Goal: Information Seeking & Learning: Learn about a topic

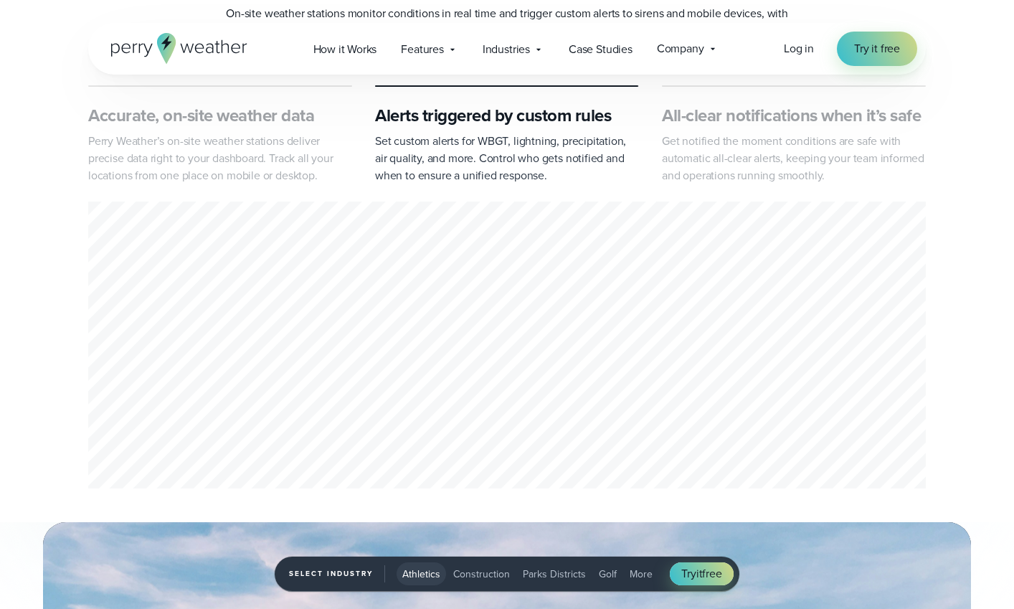
scroll to position [693, 0]
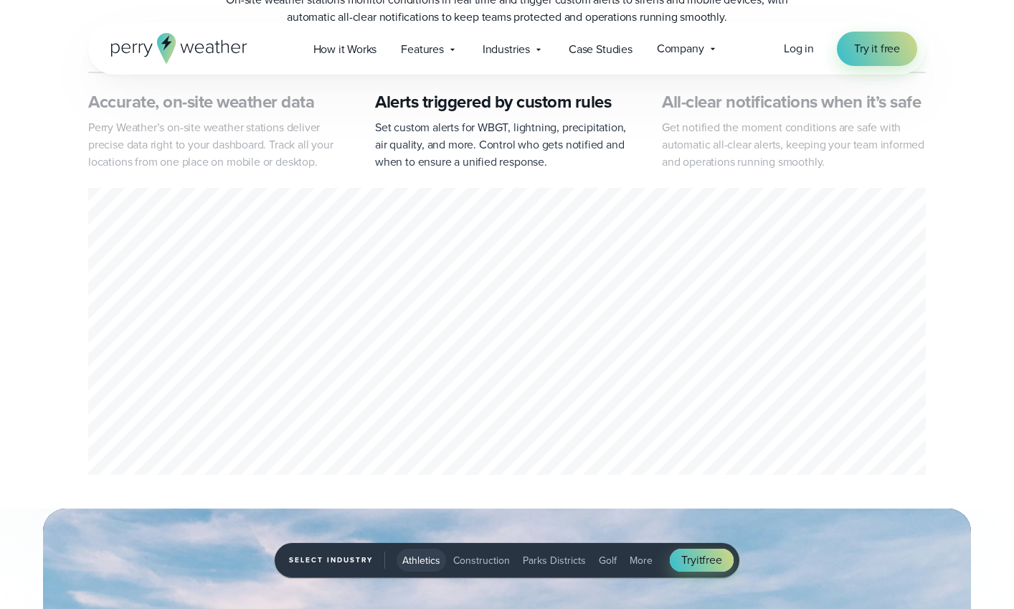
click at [196, 143] on p "Perry Weather’s on-site weather stations deliver precise data right to your das…" at bounding box center [220, 145] width 264 height 52
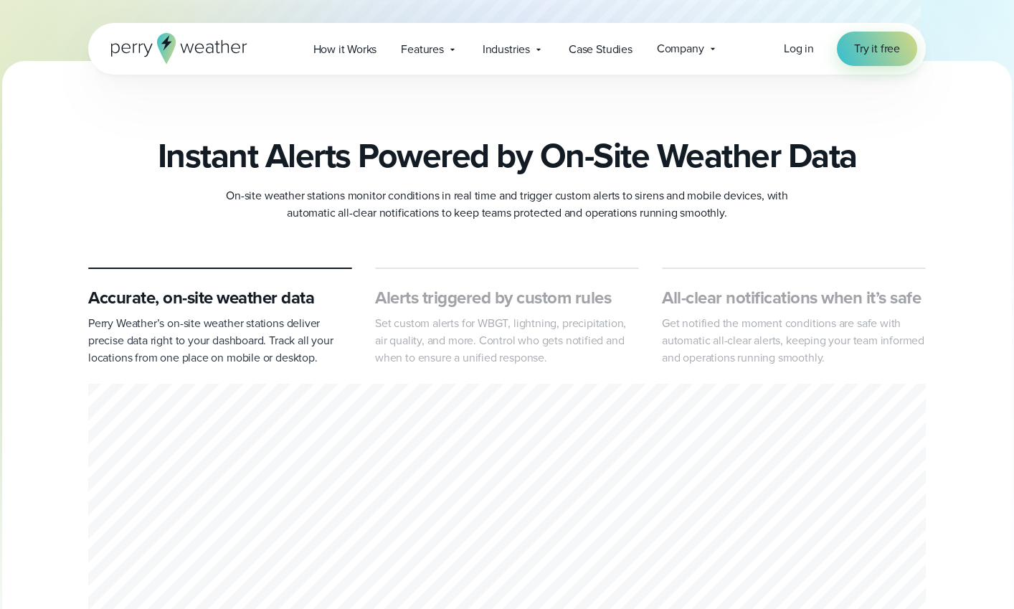
scroll to position [485, 0]
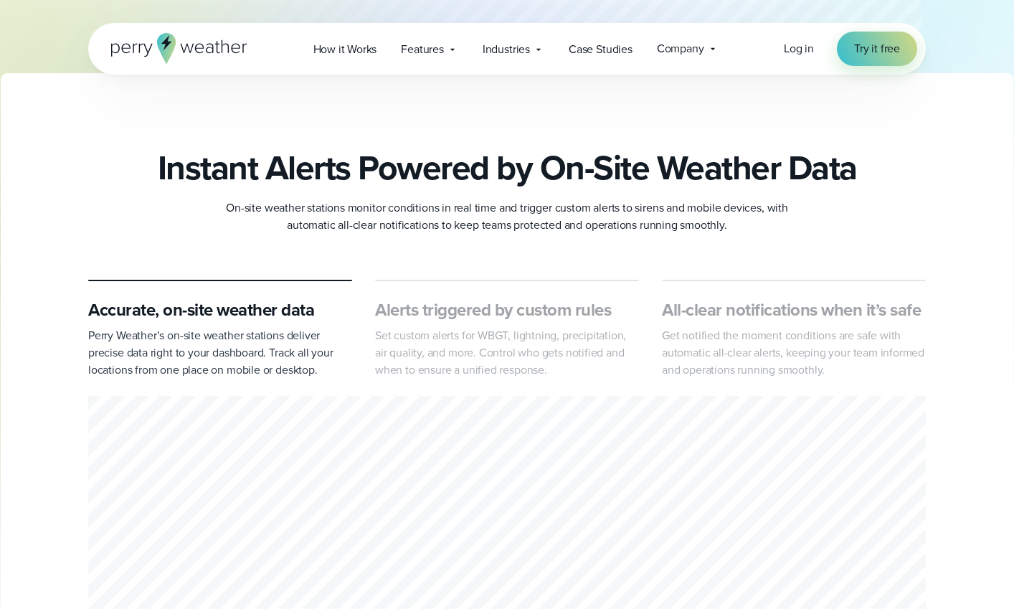
click at [499, 306] on h3 "Alerts triggered by custom rules" at bounding box center [507, 309] width 264 height 23
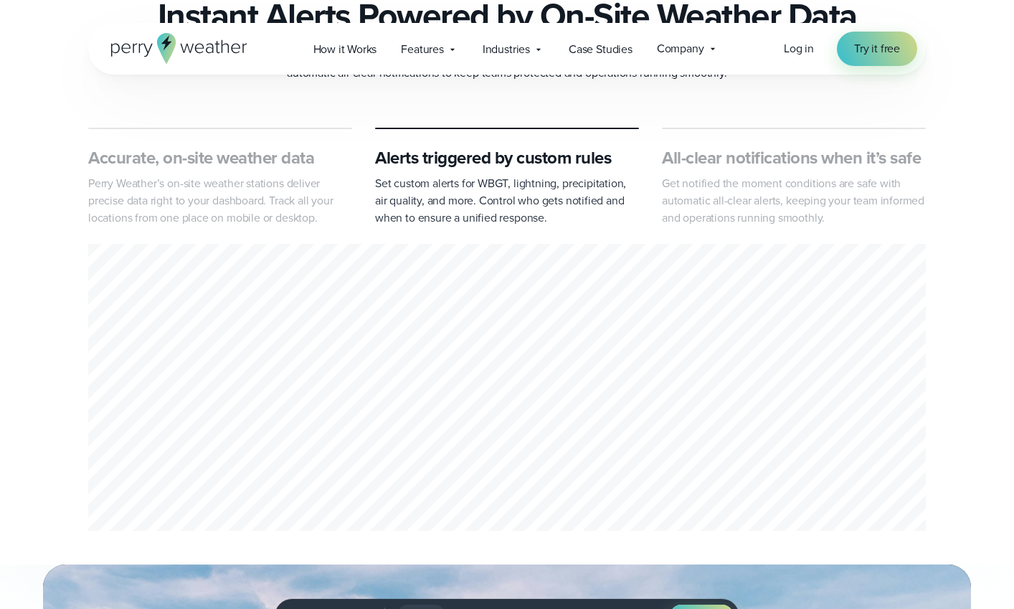
scroll to position [644, 0]
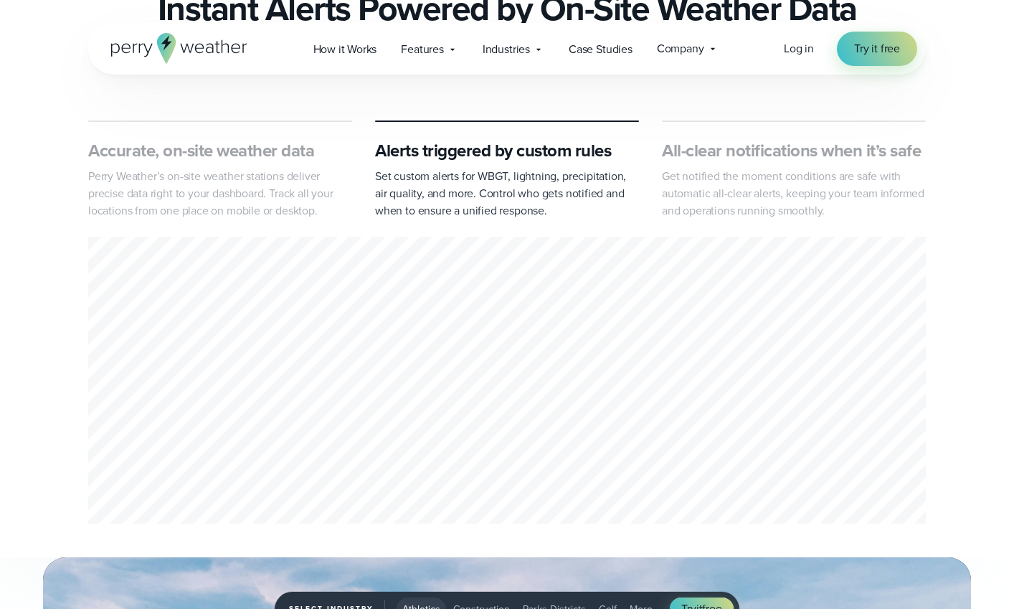
click at [757, 232] on div "Accurate, on-site weather data Perry Weather’s on-site weather stations deliver…" at bounding box center [506, 324] width 837 height 408
click at [745, 217] on p "Get notified the moment conditions are safe with automatic all-clear alerts, ke…" at bounding box center [794, 194] width 264 height 52
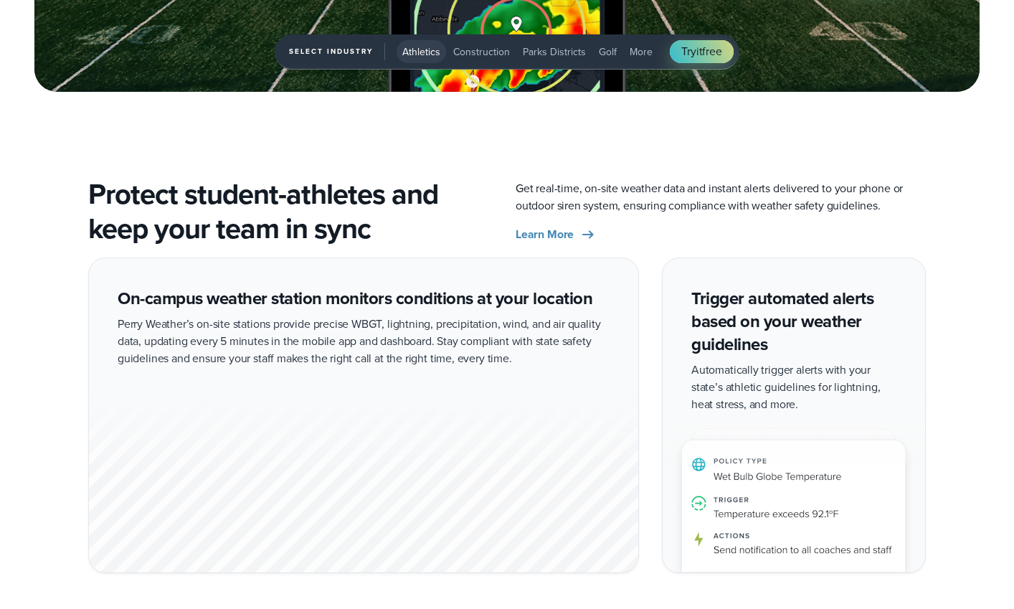
scroll to position [2350, 0]
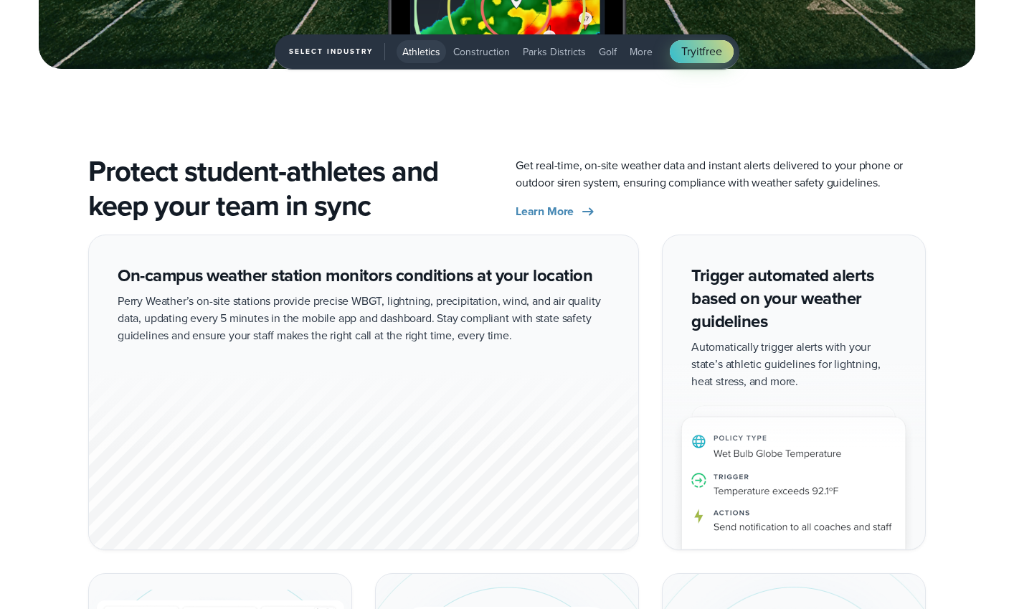
click at [363, 301] on div "On-campus weather station monitors conditions at your location Perry Weather’s …" at bounding box center [363, 391] width 551 height 315
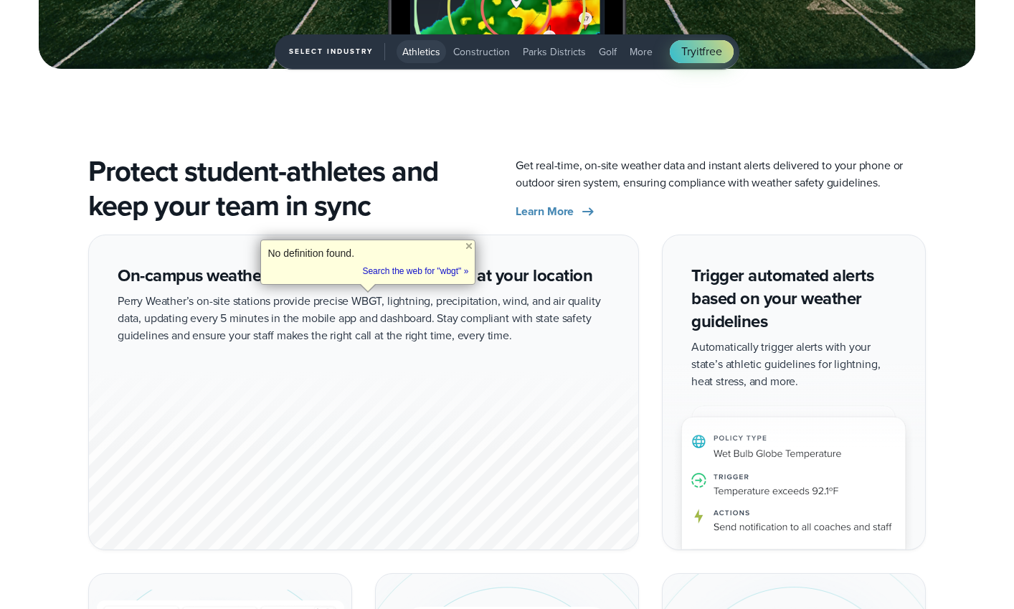
click at [34, 295] on div "On-campus weather station monitors conditions at your location Perry Weather’s …" at bounding box center [507, 554] width 1014 height 640
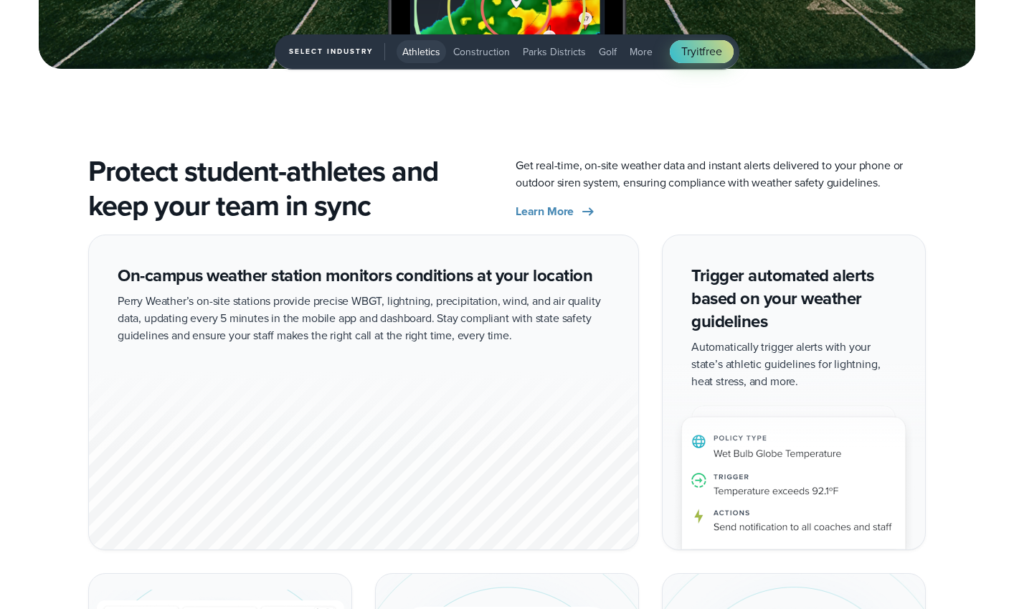
click at [45, 281] on div "On-campus weather station monitors conditions at your location Perry Weather’s …" at bounding box center [507, 554] width 1014 height 640
click at [31, 280] on div "On-campus weather station monitors conditions at your location Perry Weather’s …" at bounding box center [507, 554] width 1014 height 640
click at [42, 280] on div "On-campus weather station monitors conditions at your location Perry Weather’s …" at bounding box center [507, 554] width 1014 height 640
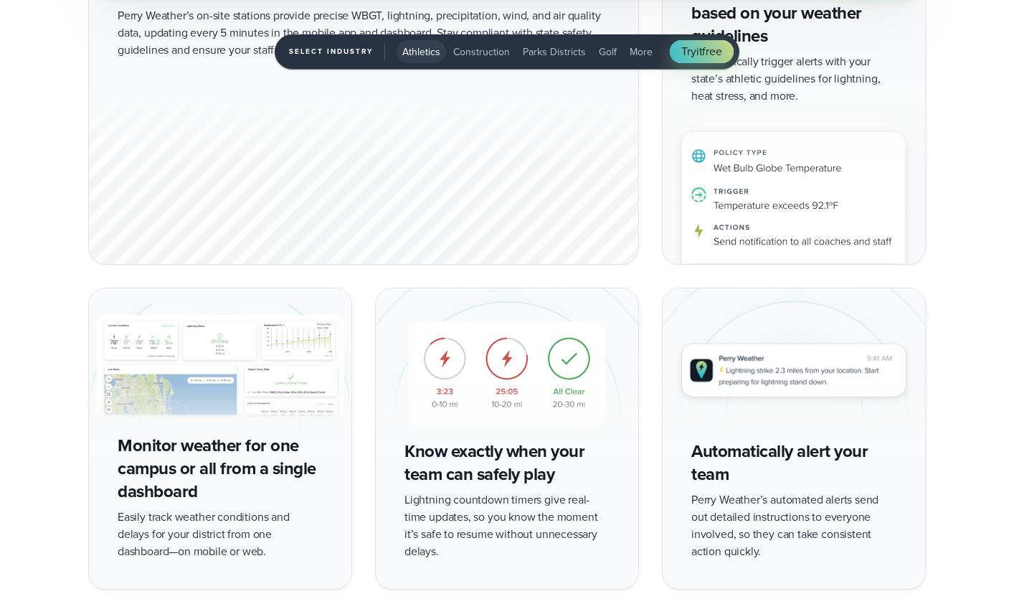
scroll to position [2637, 0]
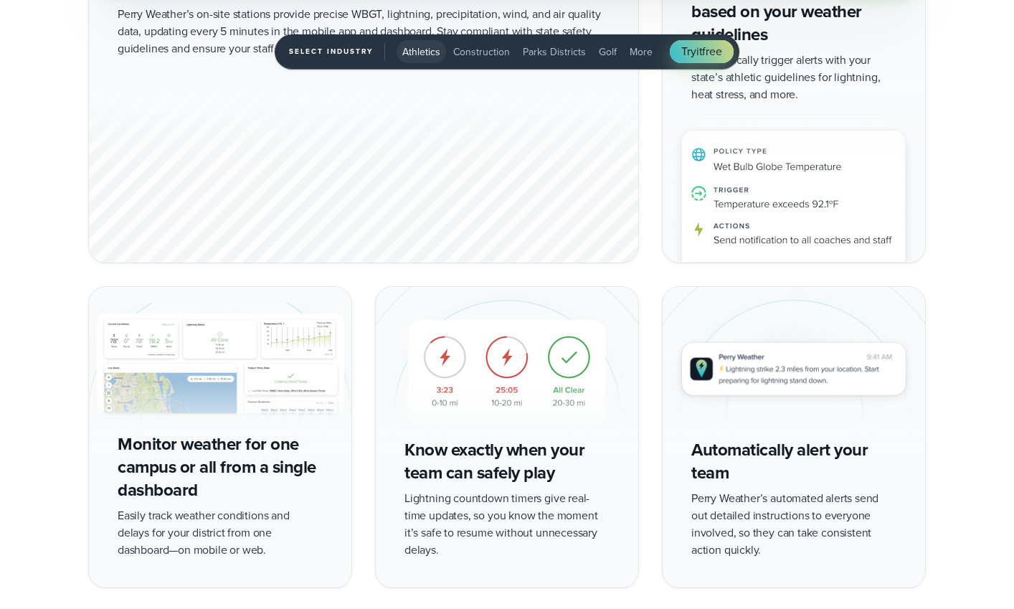
click at [42, 280] on div "On-campus weather station monitors conditions at your location Perry Weather’s …" at bounding box center [507, 268] width 1014 height 640
click at [47, 280] on div "On-campus weather station monitors conditions at your location Perry Weather’s …" at bounding box center [507, 268] width 1014 height 640
click at [46, 280] on div "On-campus weather station monitors conditions at your location Perry Weather’s …" at bounding box center [507, 268] width 1014 height 640
click at [45, 280] on div "On-campus weather station monitors conditions at your location Perry Weather’s …" at bounding box center [507, 268] width 1014 height 640
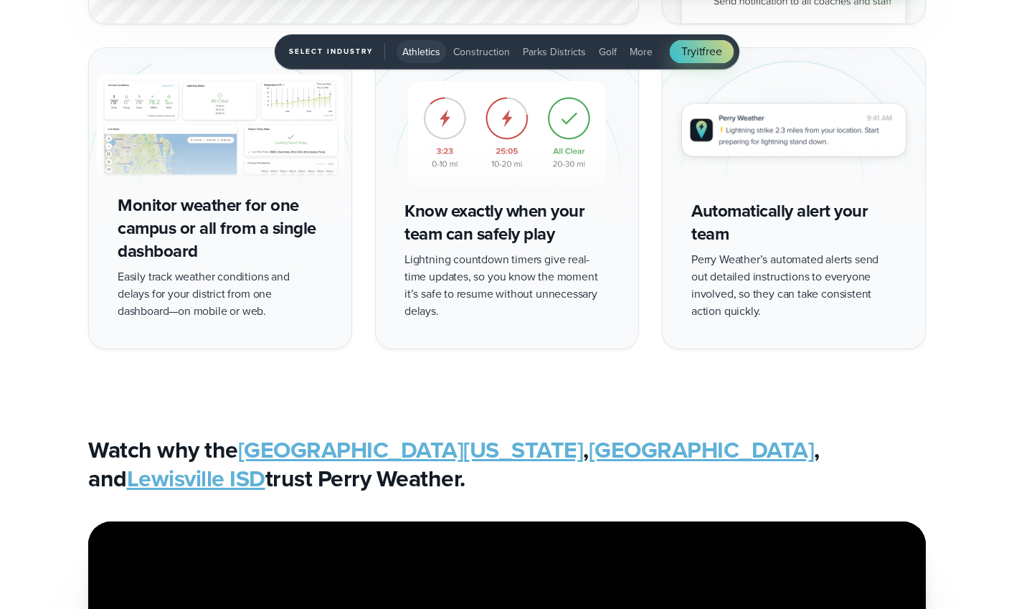
scroll to position [2879, 0]
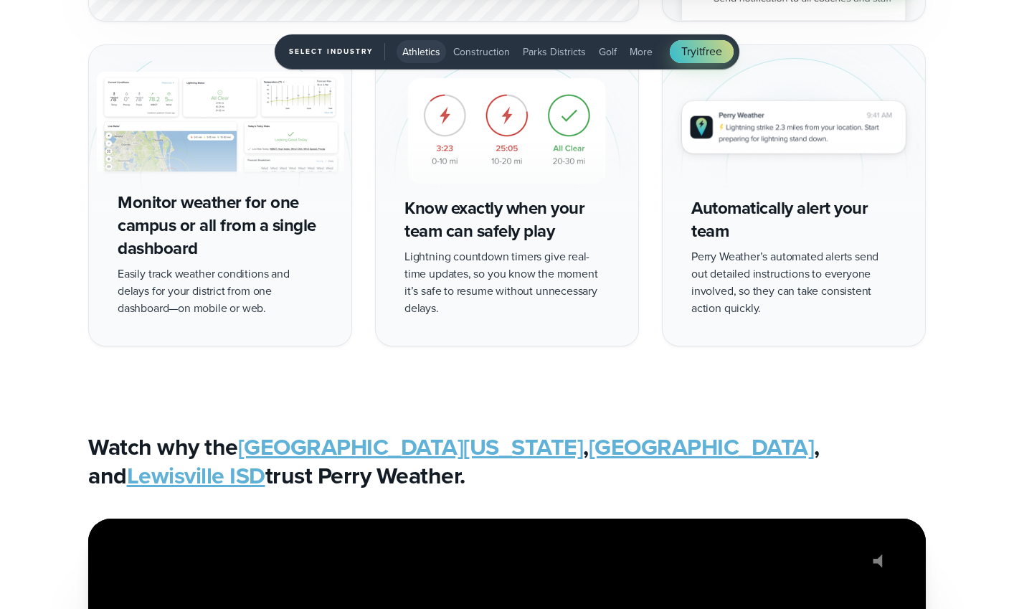
click at [45, 280] on div "On-campus weather station monitors conditions at your location Perry Weather’s …" at bounding box center [507, 26] width 1014 height 640
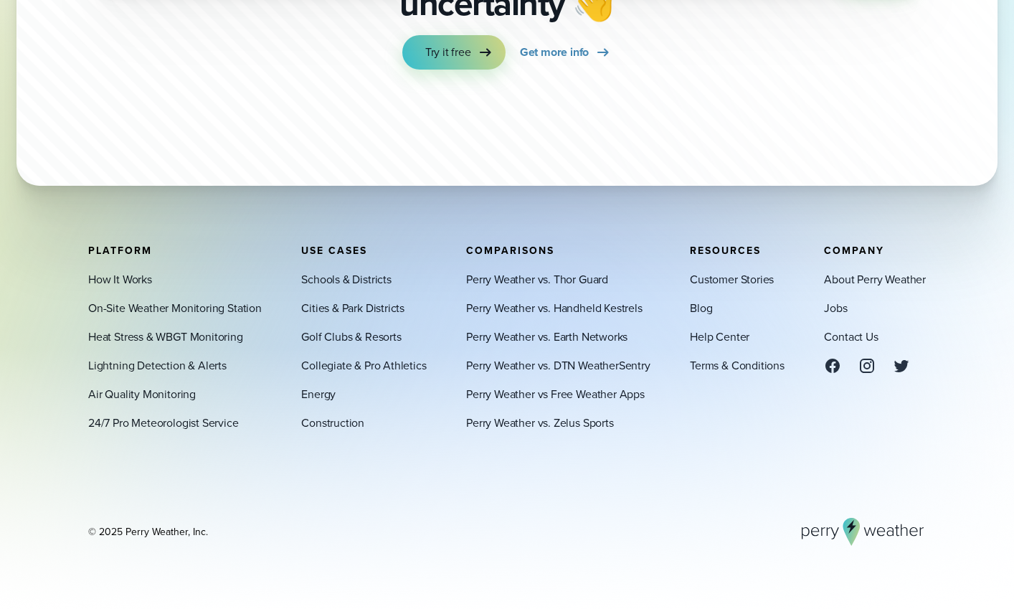
scroll to position [4991, 0]
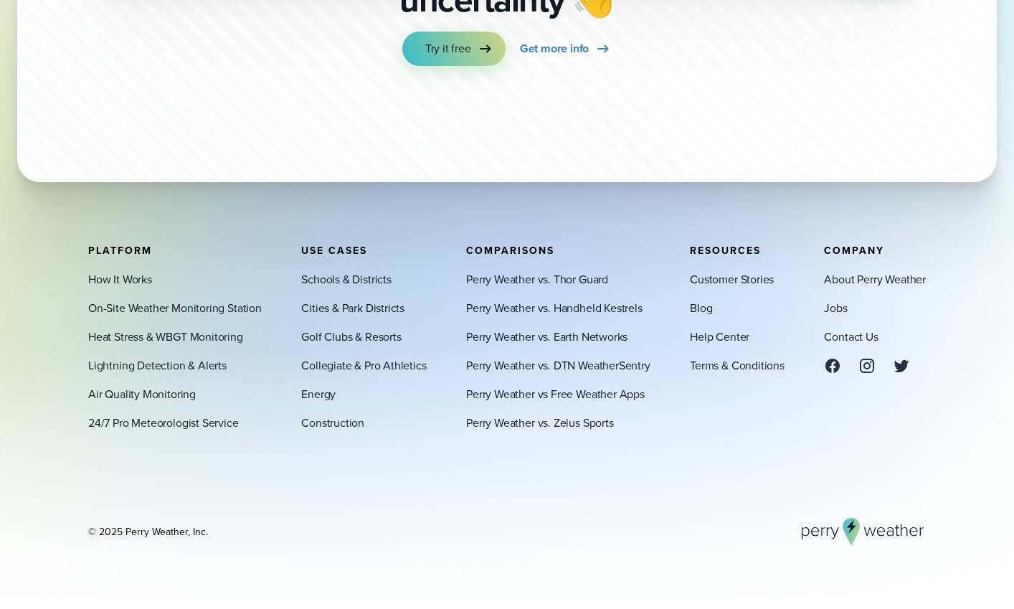
click at [46, 283] on div "Platform How It Works On-Site Weather Monitoring Station Heat Stress & WBGT Mon…" at bounding box center [507, 395] width 1014 height 301
click at [44, 283] on div "Platform How It Works On-Site Weather Monitoring Station Heat Stress & WBGT Mon…" at bounding box center [507, 395] width 1014 height 301
click at [39, 283] on div "Platform How It Works On-Site Weather Monitoring Station Heat Stress & WBGT Mon…" at bounding box center [507, 395] width 1014 height 301
click at [34, 274] on div "Platform How It Works On-Site Weather Monitoring Station Heat Stress & WBGT Mon…" at bounding box center [507, 395] width 1014 height 301
click at [112, 277] on link "How It Works" at bounding box center [120, 278] width 64 height 17
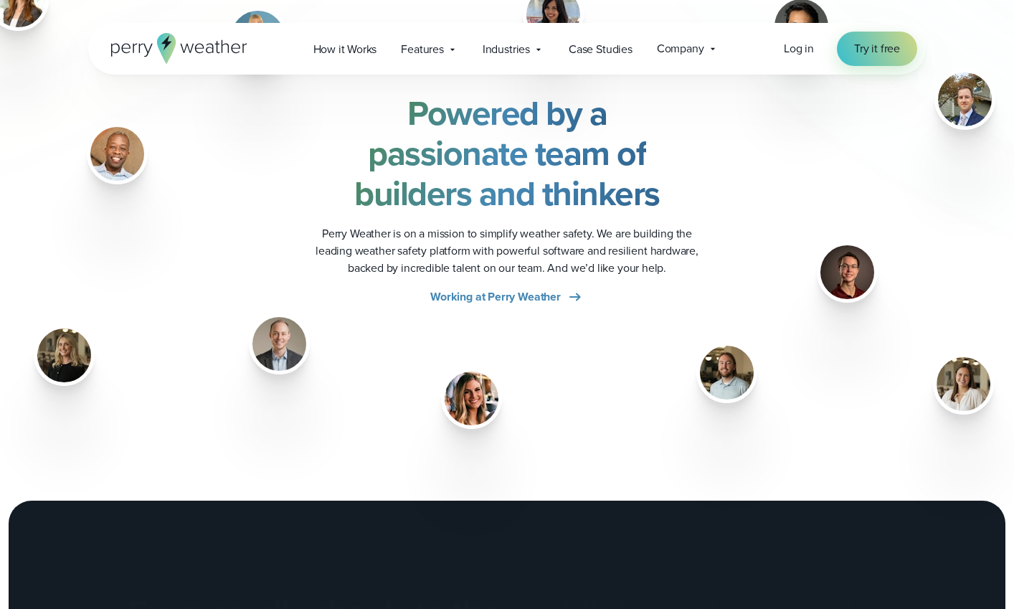
scroll to position [1864, 0]
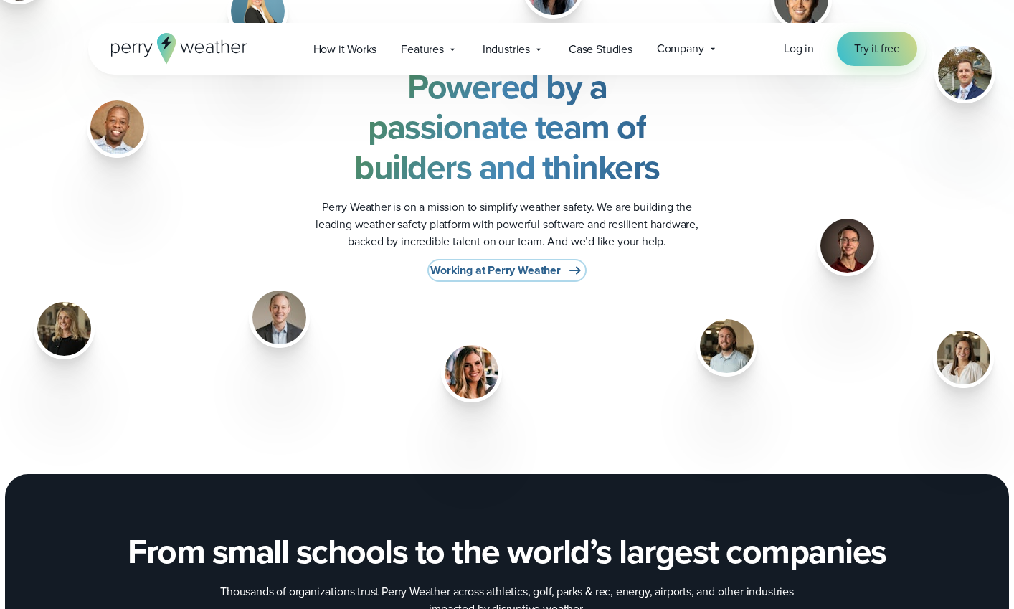
click at [537, 270] on span "Working at Perry Weather" at bounding box center [495, 270] width 131 height 17
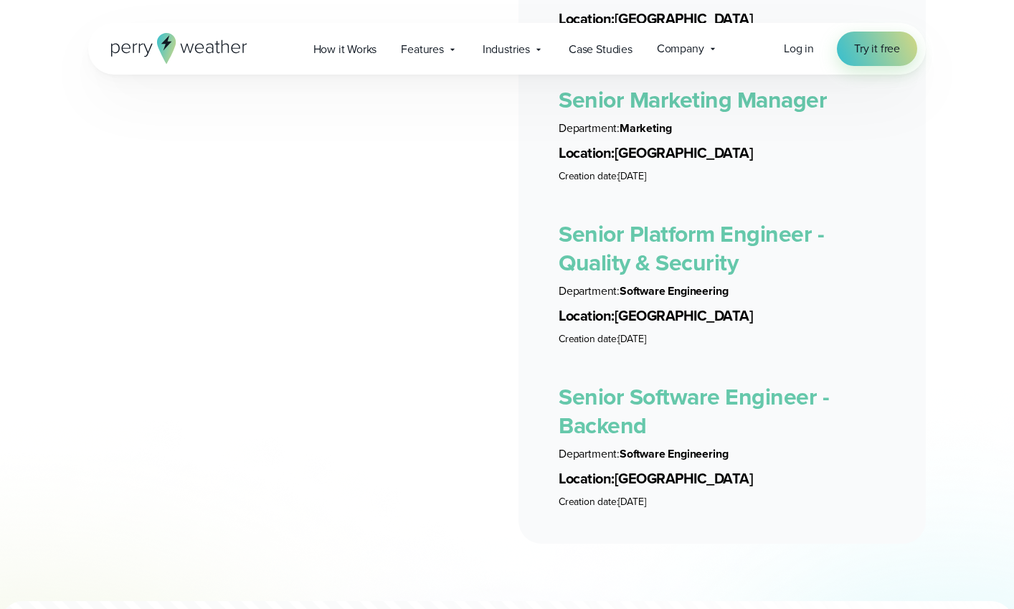
scroll to position [3256, 0]
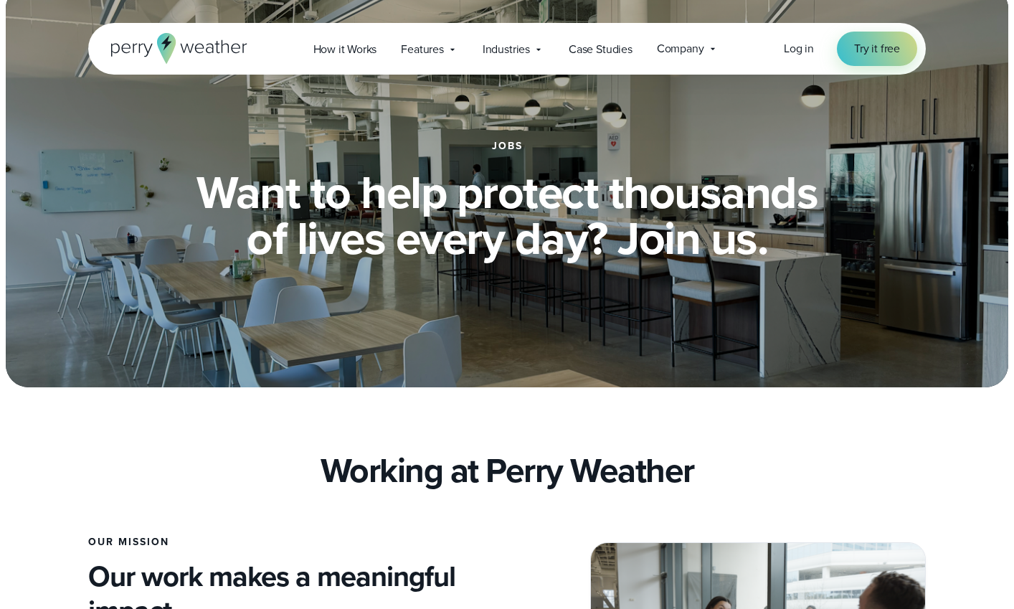
scroll to position [0, 0]
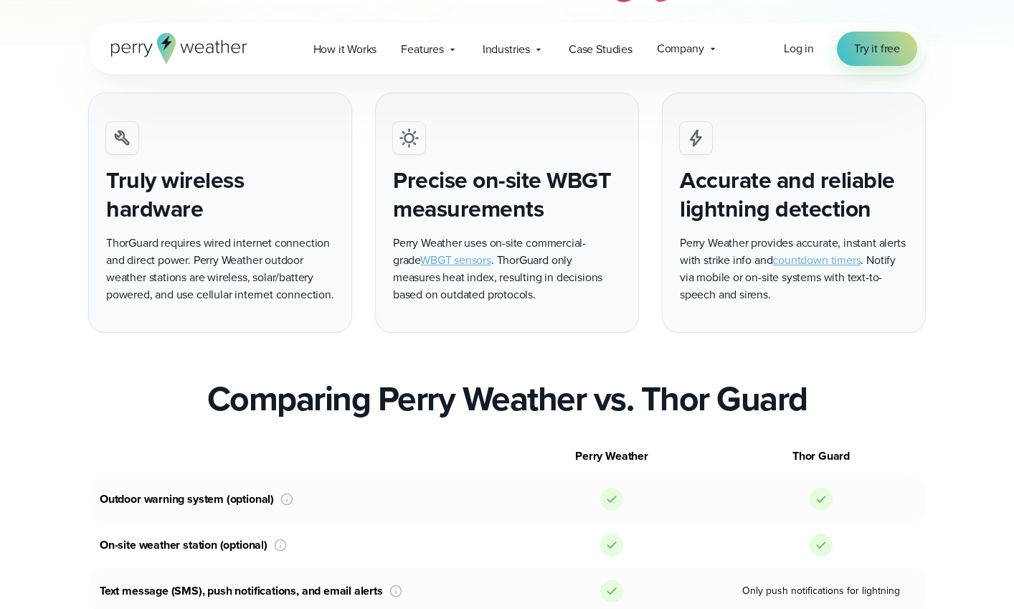
scroll to position [612, 0]
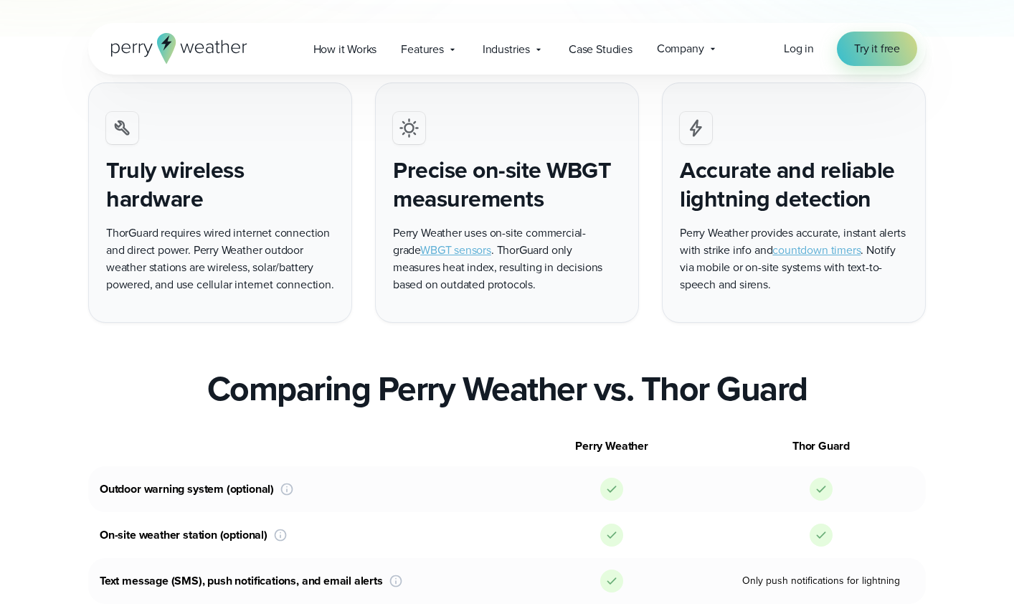
click at [39, 252] on div "Truly wireless hardware ThorGuard requires wired internet connection and direct…" at bounding box center [507, 202] width 1014 height 240
click at [32, 252] on div "Truly wireless hardware ThorGuard requires wired internet connection and direct…" at bounding box center [507, 202] width 1014 height 240
click at [29, 252] on div "Truly wireless hardware ThorGuard requires wired internet connection and direct…" at bounding box center [507, 202] width 1014 height 240
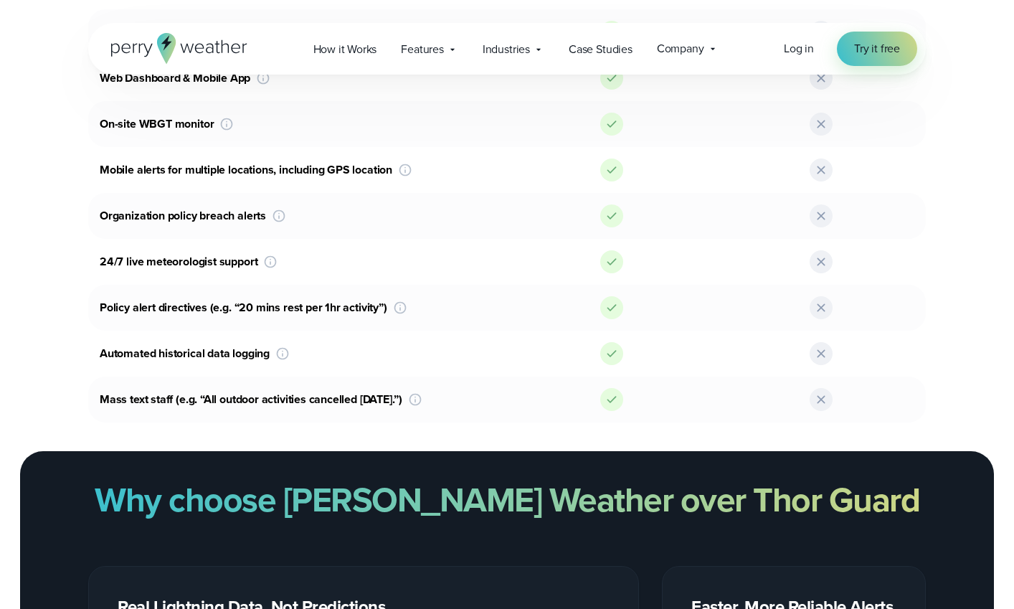
scroll to position [1254, 0]
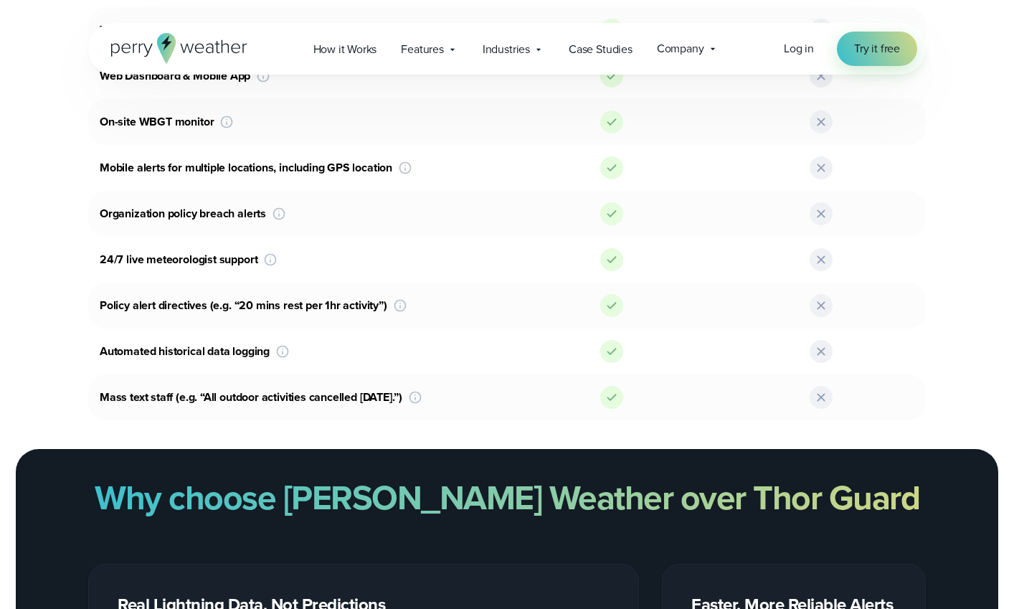
click at [35, 252] on div "Perry Weather Thor Guard Outdoor warning system (optional) Both Perry Weather a…" at bounding box center [507, 101] width 1014 height 637
click at [40, 259] on div "Perry Weather Thor Guard Outdoor warning system (optional) Both Perry Weather a…" at bounding box center [507, 101] width 1014 height 637
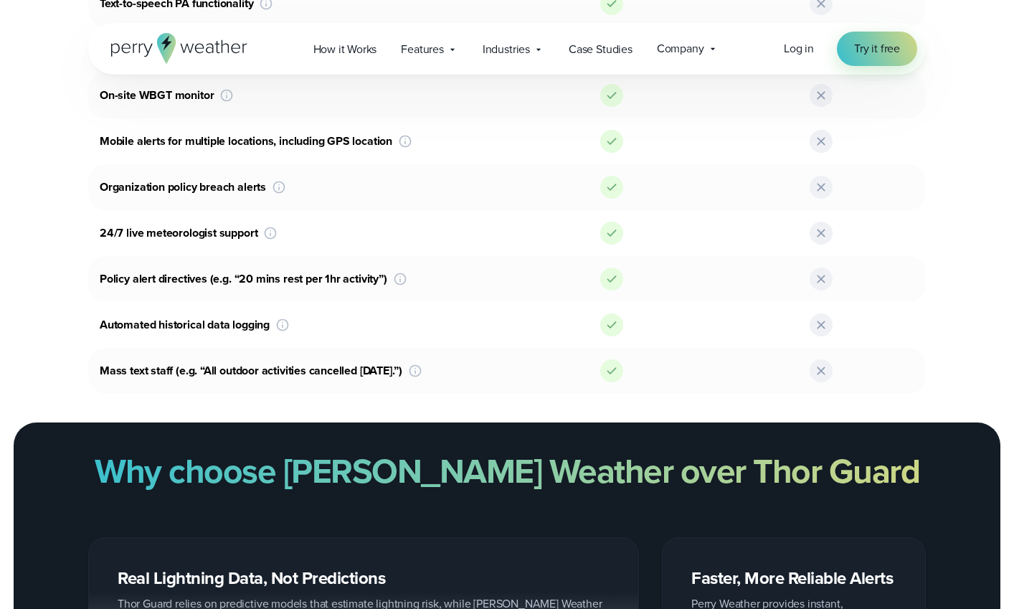
scroll to position [1487, 0]
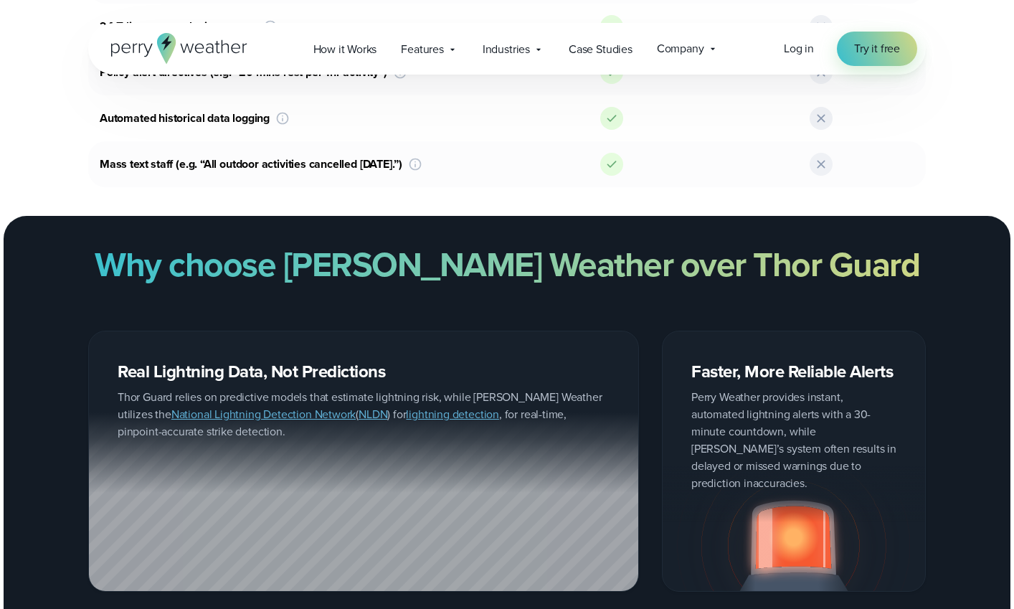
click at [41, 259] on div "Why choose Perry Weather over Thor Guard" at bounding box center [507, 265] width 1014 height 40
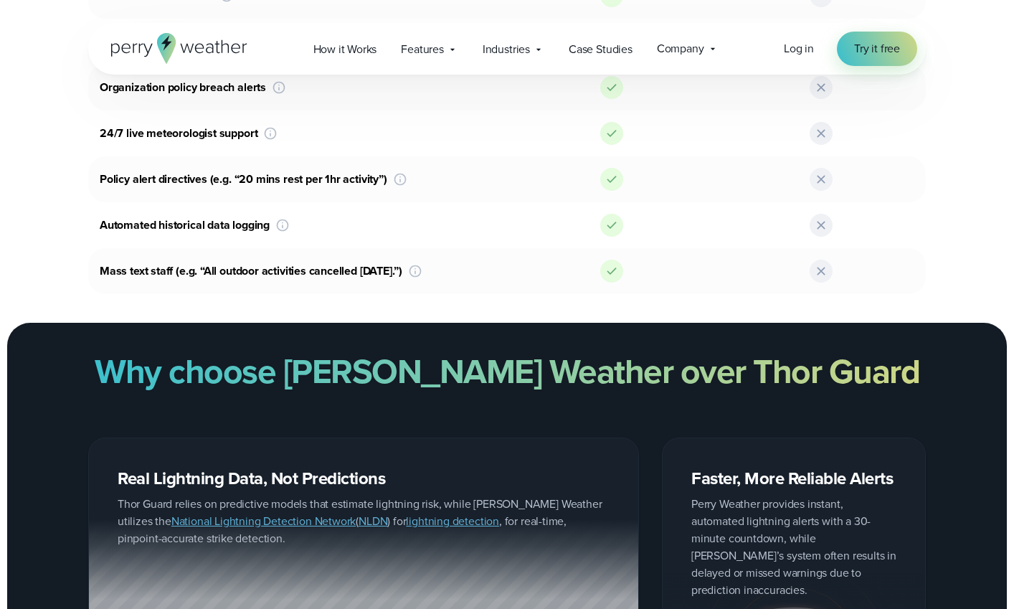
scroll to position [1372, 0]
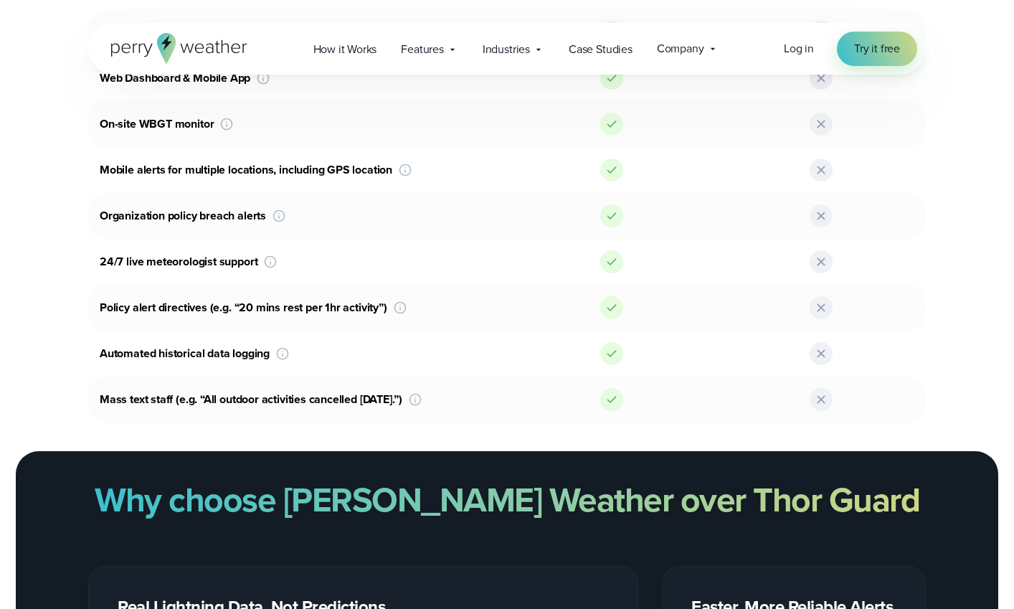
click at [34, 258] on div "Perry Weather Thor Guard Outdoor warning system (optional) Both Perry Weather a…" at bounding box center [507, 104] width 1014 height 637
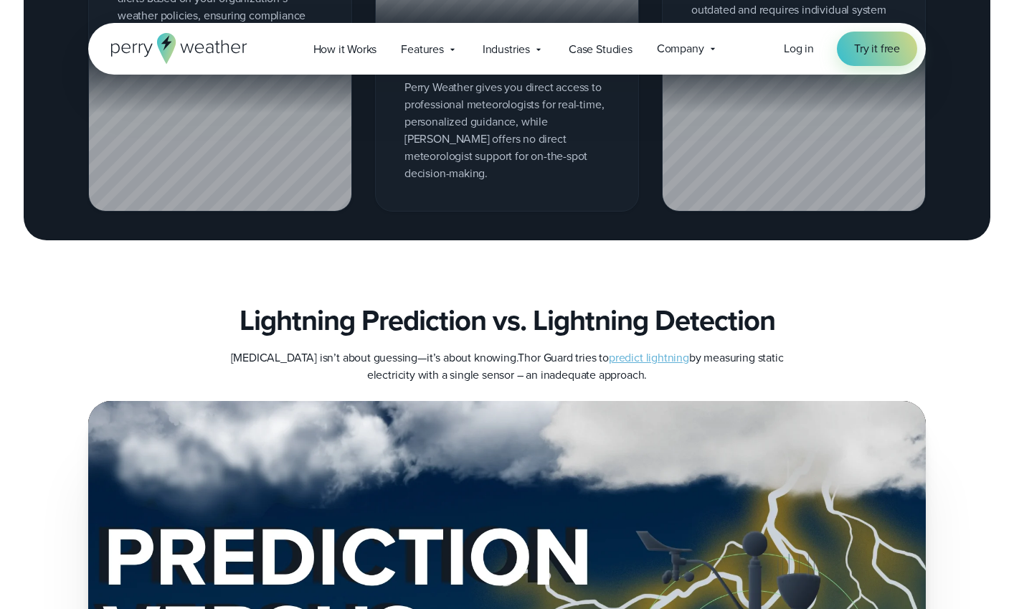
scroll to position [2242, 0]
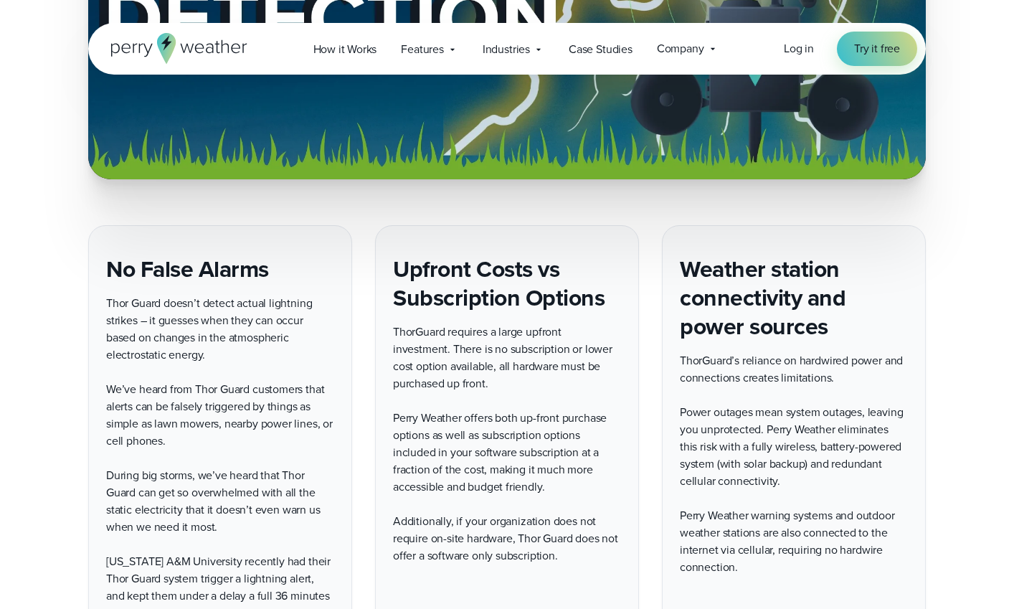
scroll to position [3088, 0]
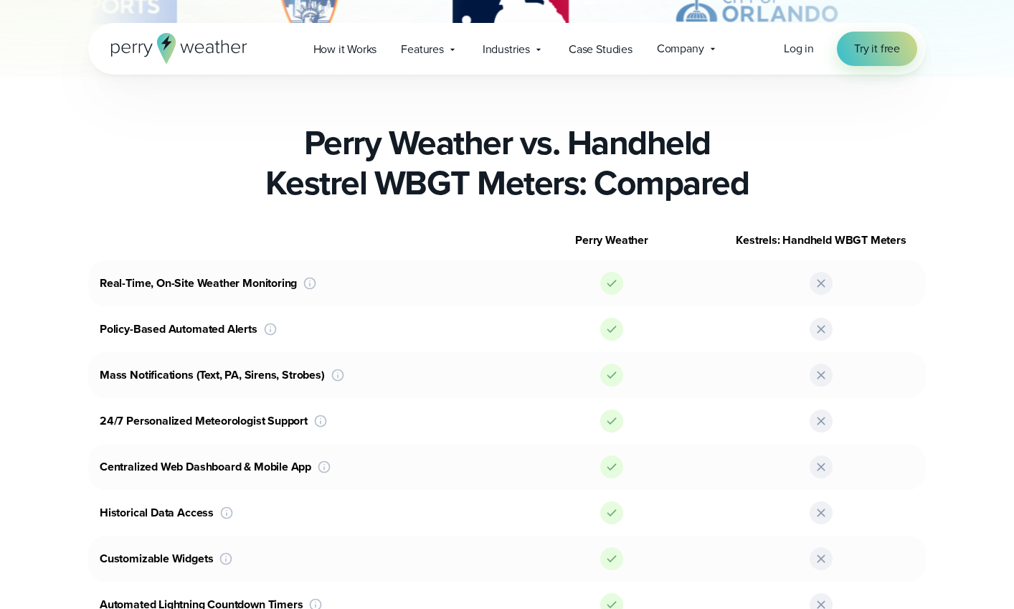
scroll to position [621, 0]
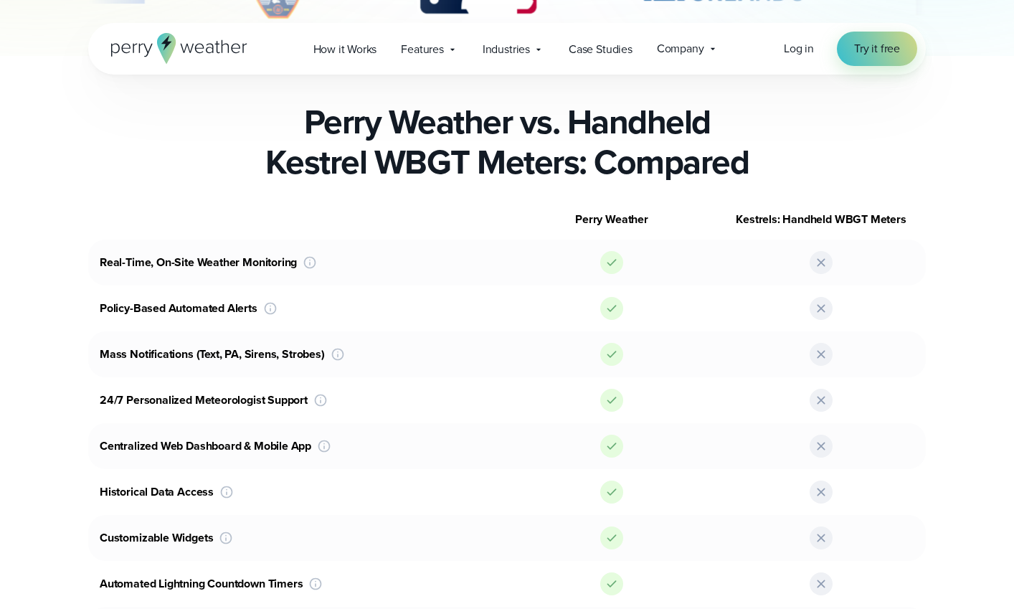
click at [43, 252] on div "Perry Weather Kestrels: Handheld WBGT Meters Real-Time, On-Site Weather Monitor…" at bounding box center [507, 448] width 1014 height 499
click at [47, 251] on div "Perry Weather Kestrels: Handheld WBGT Meters Real-Time, On-Site Weather Monitor…" at bounding box center [507, 448] width 1014 height 499
click at [41, 251] on div "Perry Weather Kestrels: Handheld WBGT Meters Real-Time, On-Site Weather Monitor…" at bounding box center [507, 448] width 1014 height 499
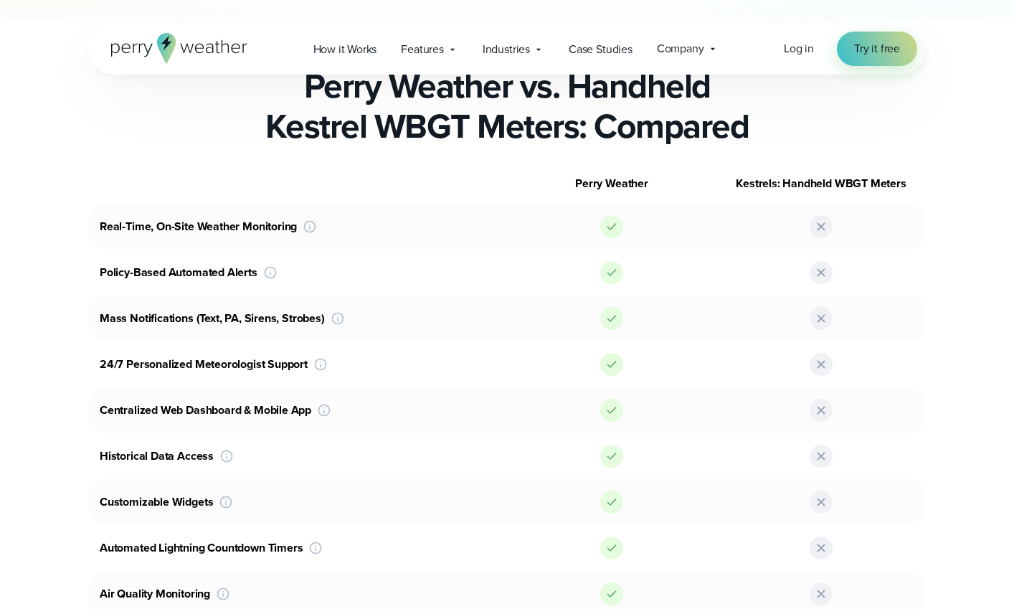
scroll to position [677, 0]
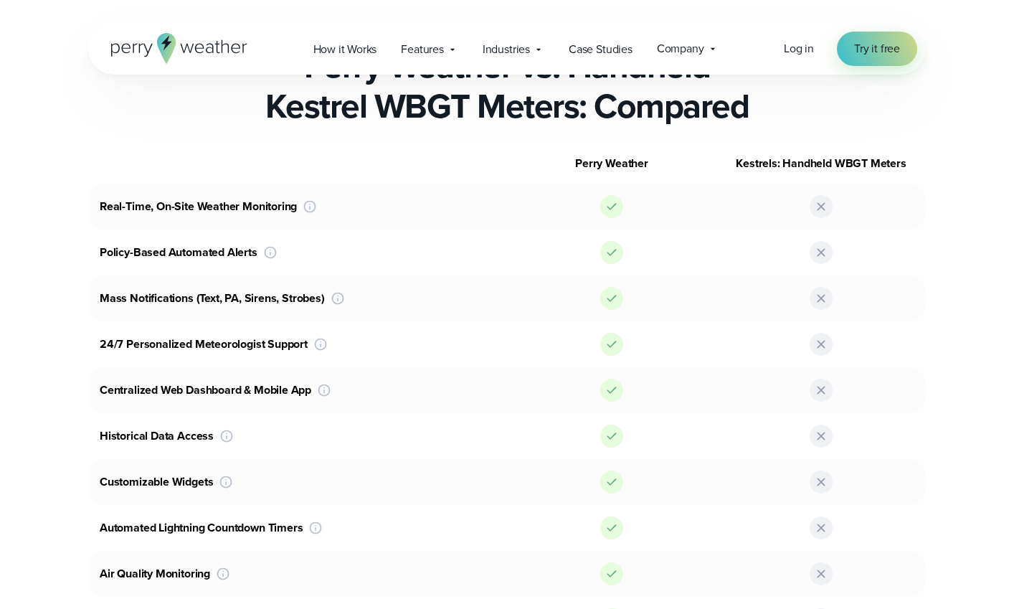
click at [39, 252] on div "Perry Weather Kestrels: Handheld WBGT Meters Real-Time, On-Site Weather Monitor…" at bounding box center [507, 392] width 1014 height 499
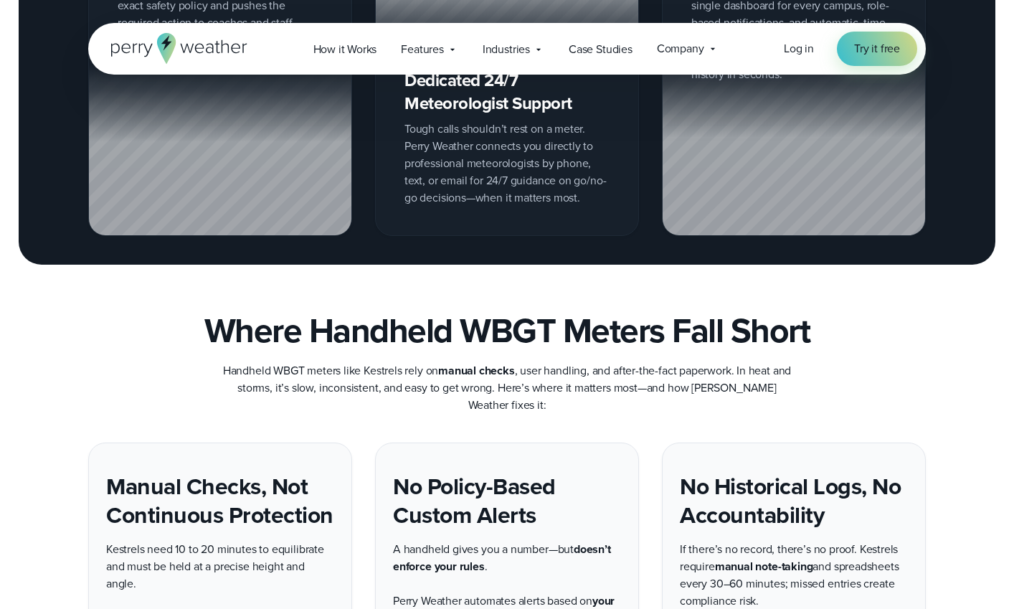
scroll to position [2035, 0]
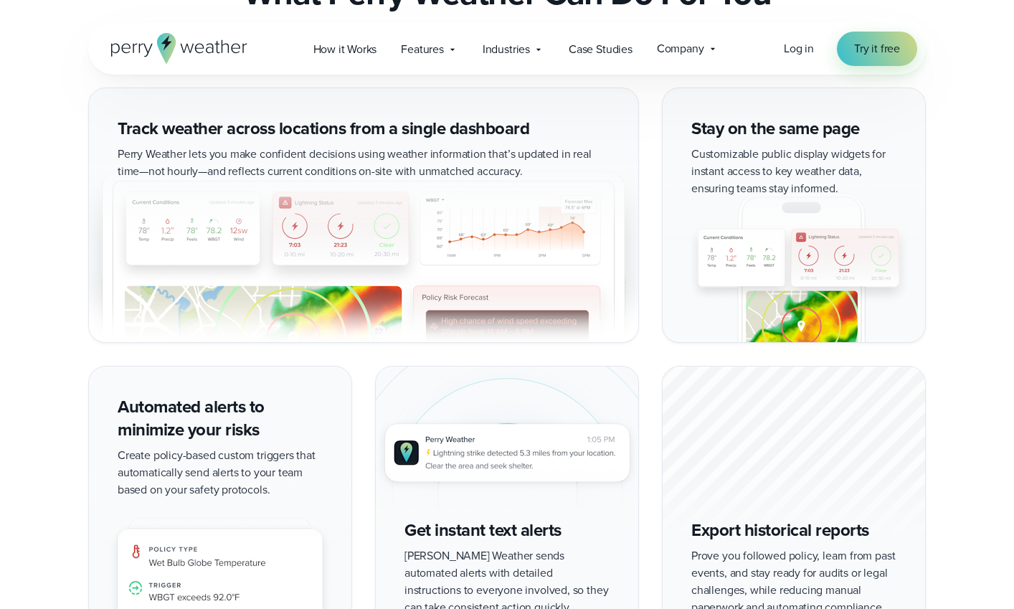
scroll to position [2984, 0]
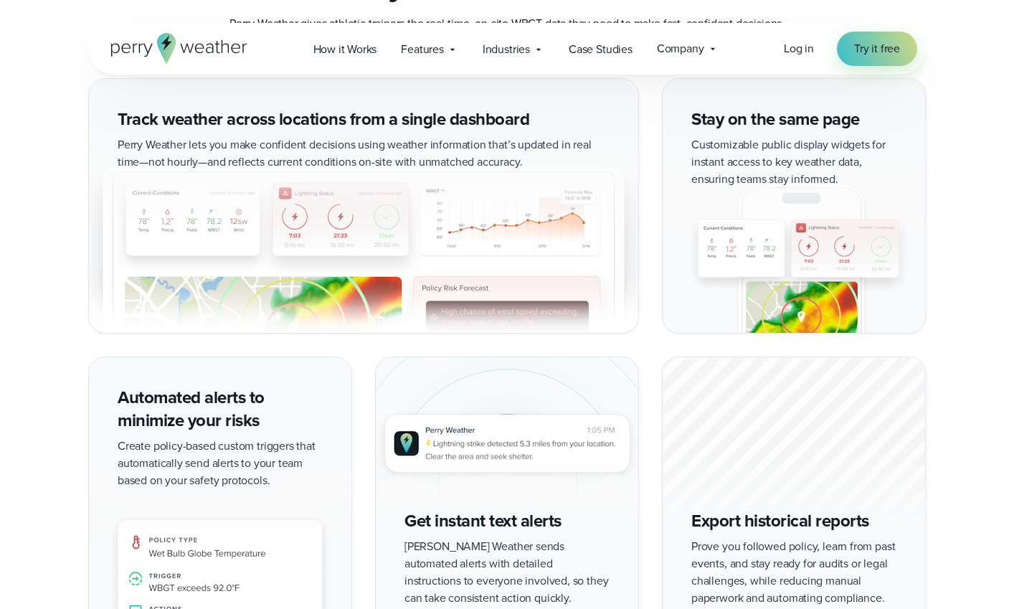
click at [39, 252] on div "Track weather across locations from a single dashboard Perry Weather lets you m" at bounding box center [507, 357] width 1014 height 558
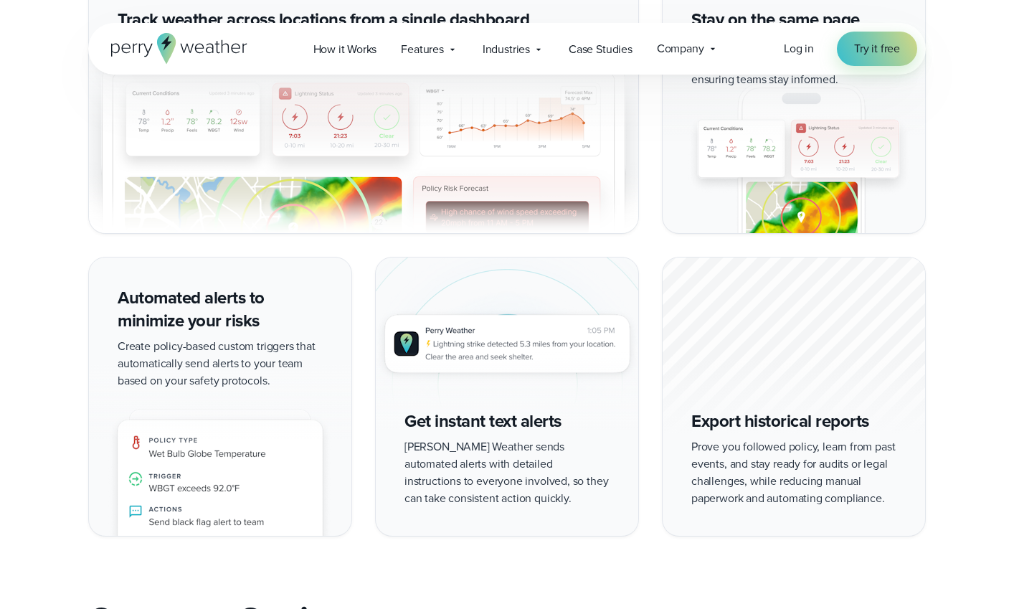
scroll to position [3106, 0]
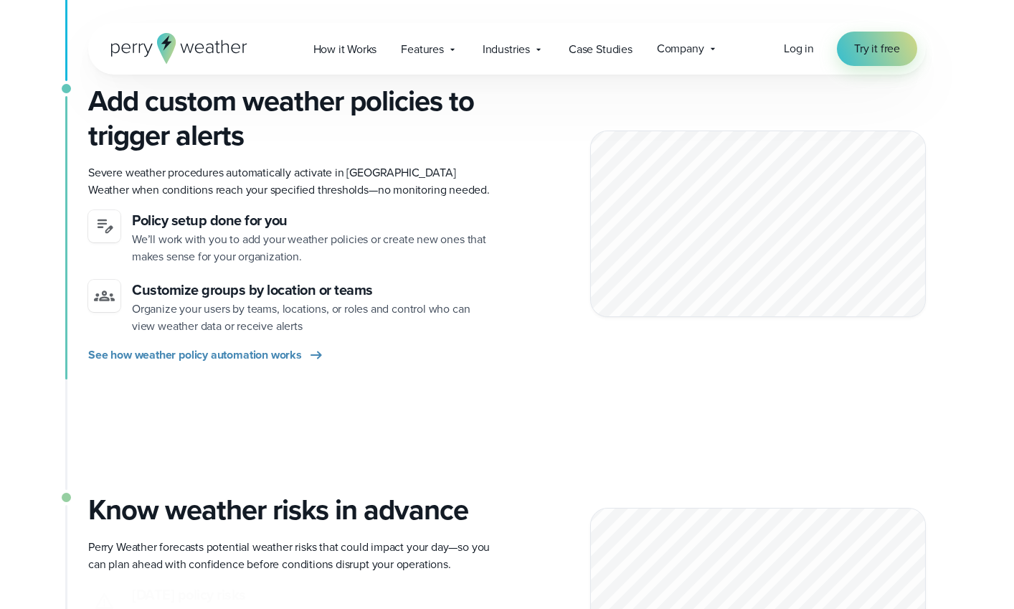
scroll to position [769, 0]
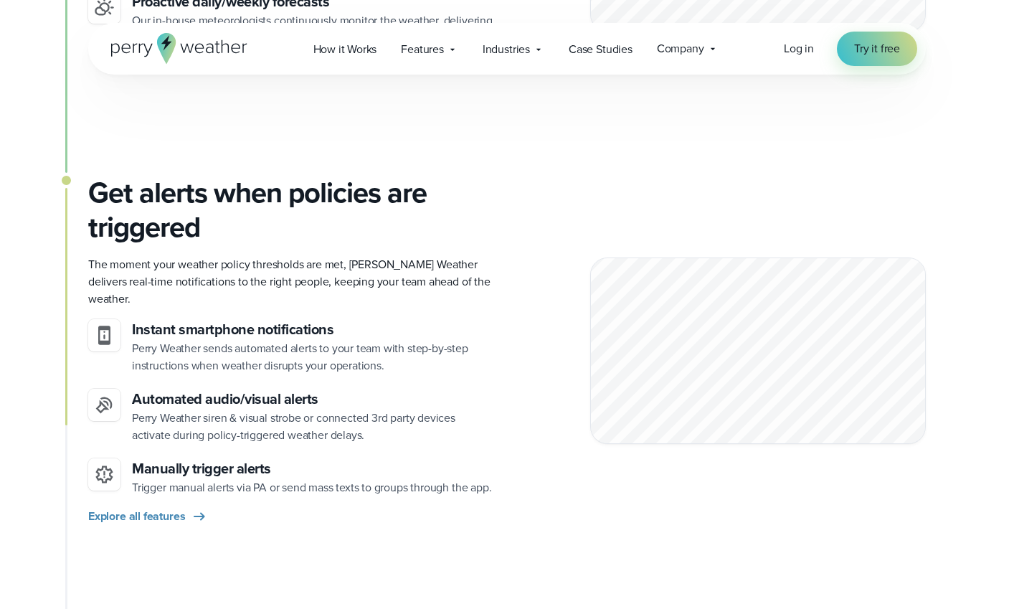
scroll to position [1425, 0]
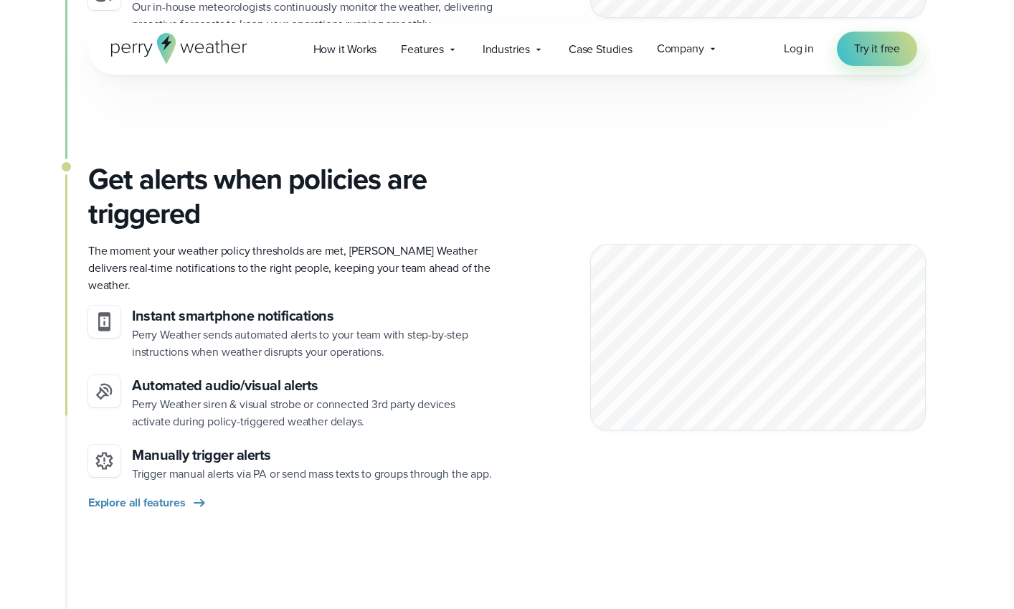
click at [19, 242] on div "On-site stations capture real-time conditions Unlike weather apps that rely on …" at bounding box center [507, 41] width 1014 height 2084
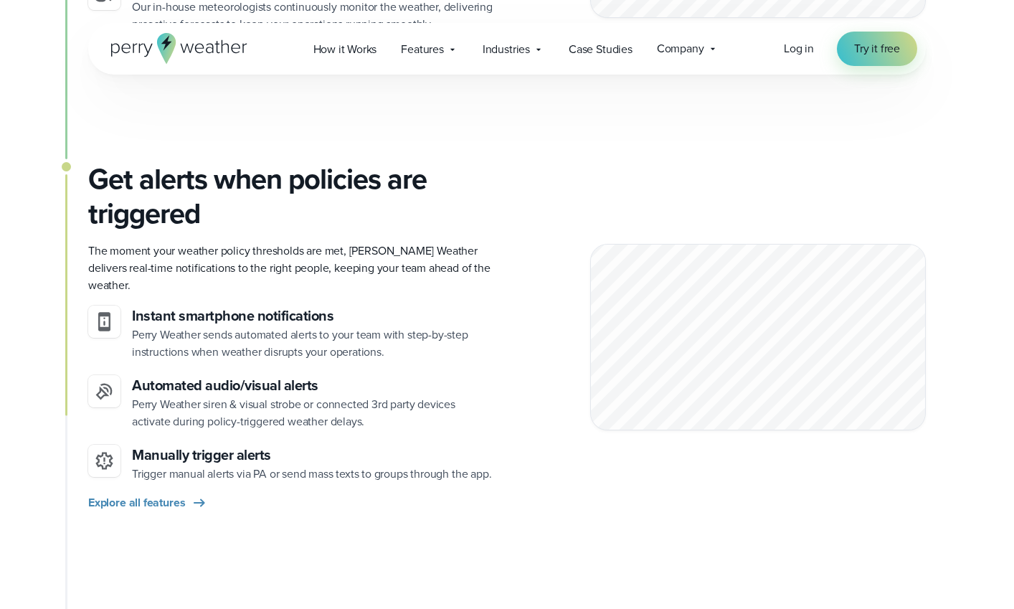
click at [19, 242] on div "On-site stations capture real-time conditions Unlike weather apps that rely on …" at bounding box center [507, 41] width 1014 height 2084
click at [27, 242] on div "On-site stations capture real-time conditions Unlike weather apps that rely on …" at bounding box center [507, 41] width 1014 height 2084
click at [35, 244] on div "On-site stations capture real-time conditions Unlike weather apps that rely on …" at bounding box center [507, 41] width 1014 height 2084
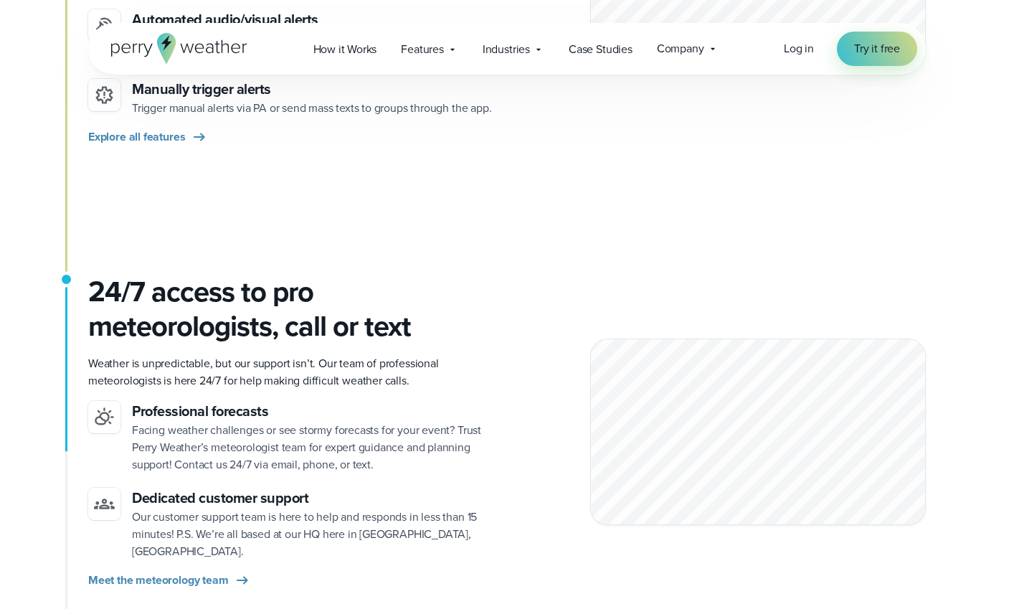
scroll to position [1836, 0]
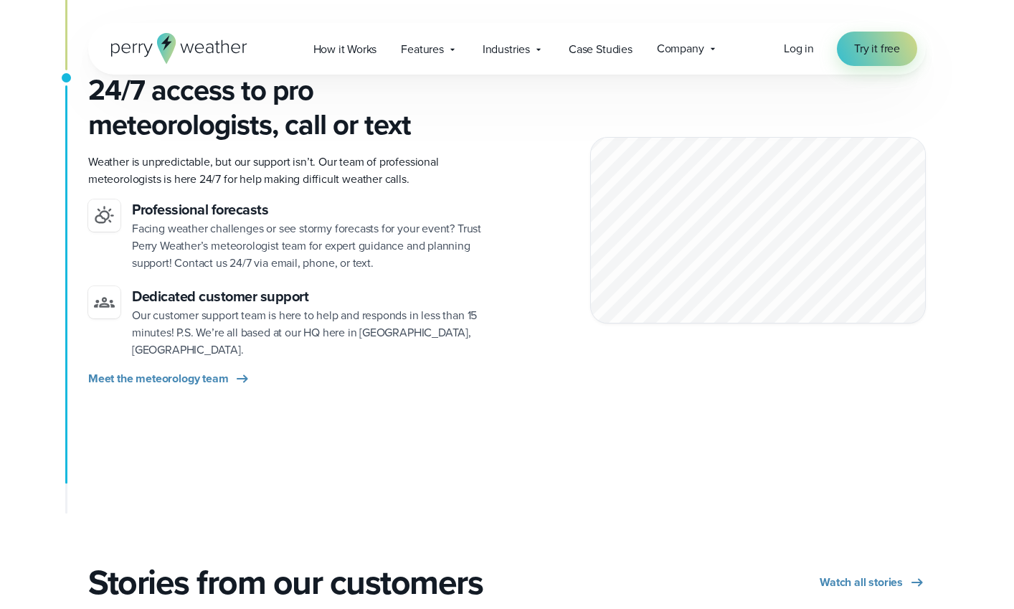
scroll to position [2058, 0]
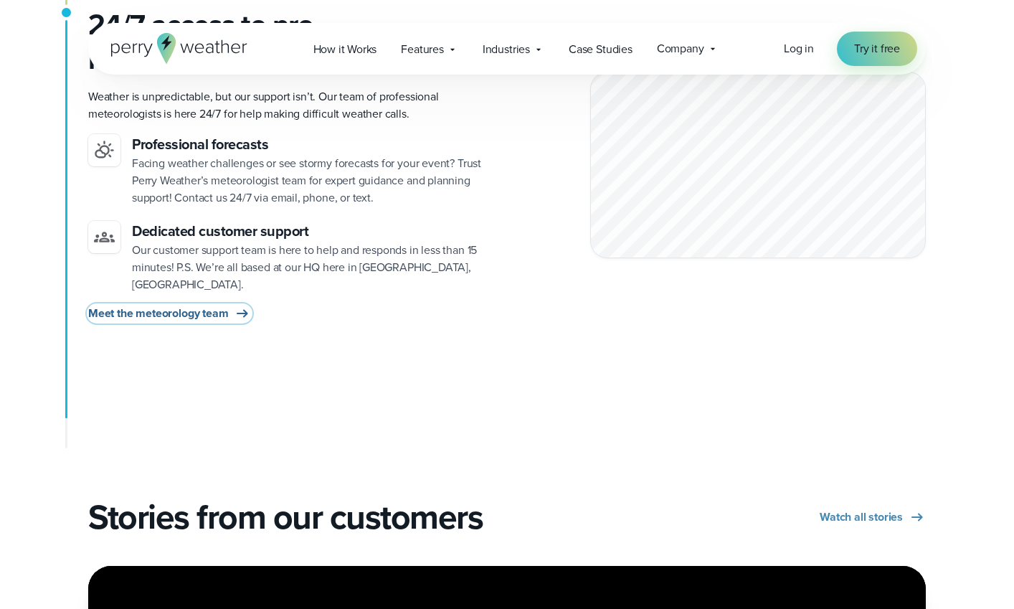
click at [143, 305] on span "Meet the meteorology team" at bounding box center [158, 313] width 140 height 17
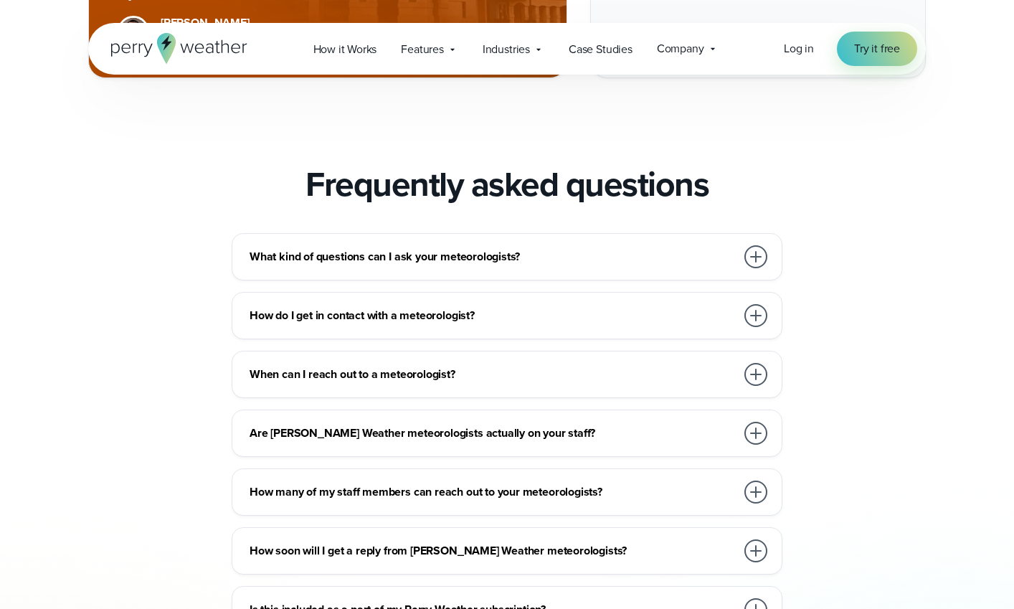
scroll to position [2269, 0]
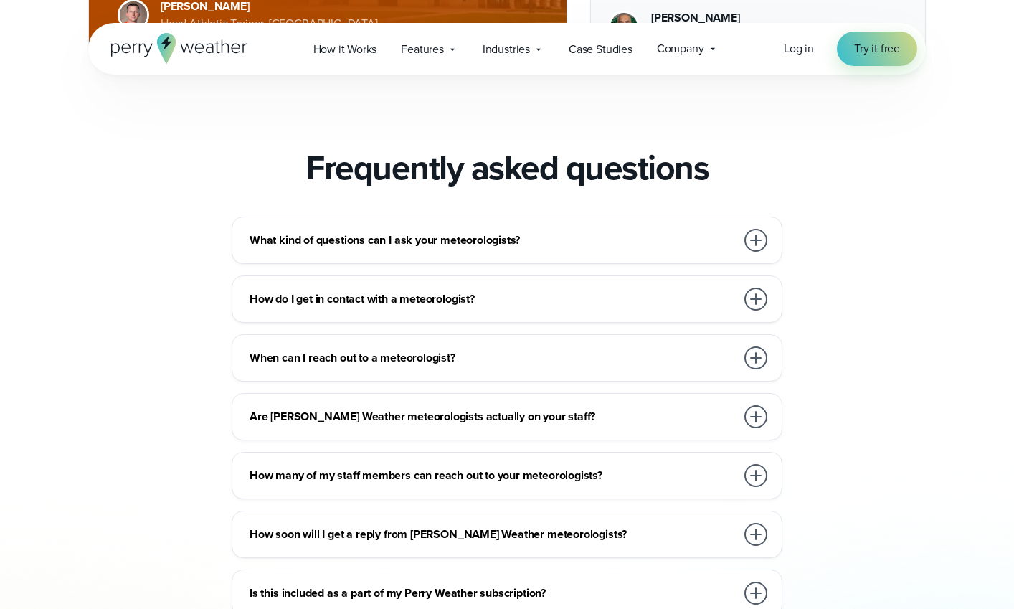
click at [262, 318] on div "How do I get in contact with a meteorologist? From your Perry Weather web dashb…" at bounding box center [507, 298] width 551 height 47
click at [264, 309] on div "How do I get in contact with a meteorologist?" at bounding box center [510, 299] width 521 height 29
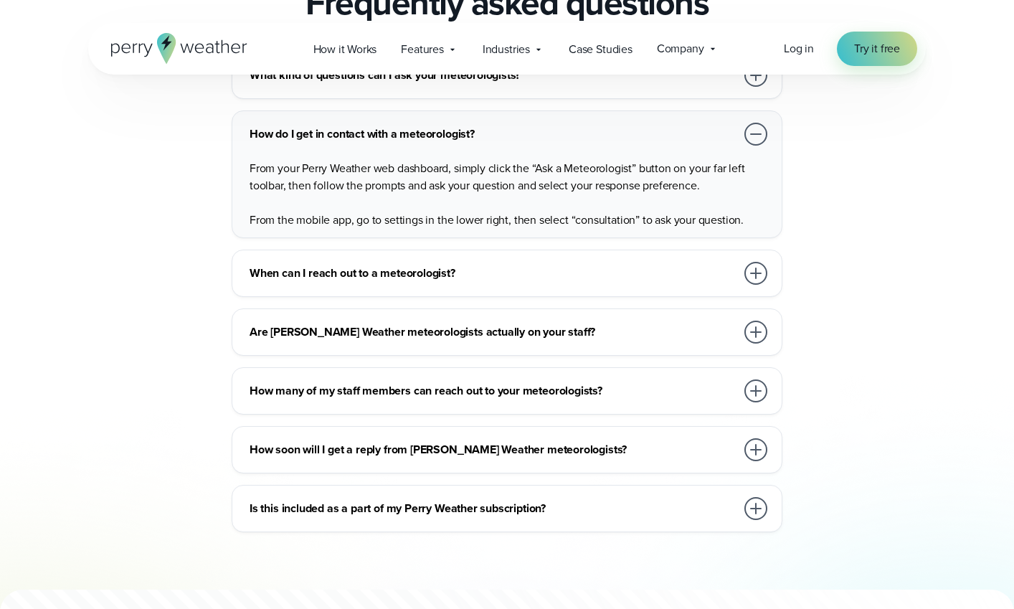
scroll to position [2434, 0]
click at [285, 288] on div "When can I reach out to a meteorologist? Perry Weather’s in-house meteorologist…" at bounding box center [507, 272] width 551 height 47
click at [270, 280] on h3 "When can I reach out to a meteorologist?" at bounding box center [493, 272] width 486 height 17
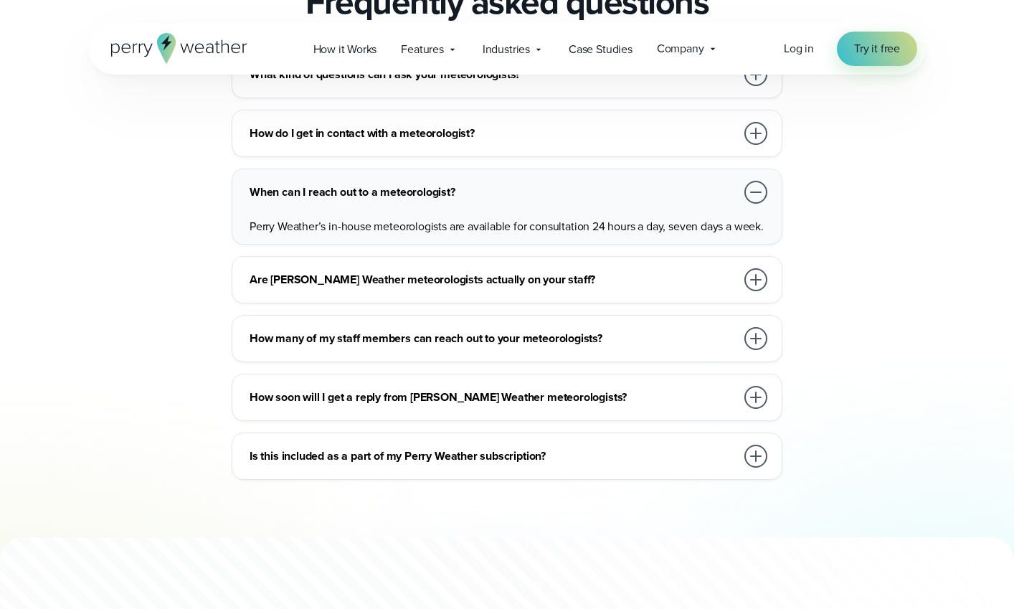
click at [84, 278] on div "What kind of questions can I ask your meteorologists? The Perry Weather meteoro…" at bounding box center [507, 265] width 1014 height 429
click at [299, 268] on div "Are Perry Weather meteorologists actually on your staff?" at bounding box center [510, 279] width 521 height 29
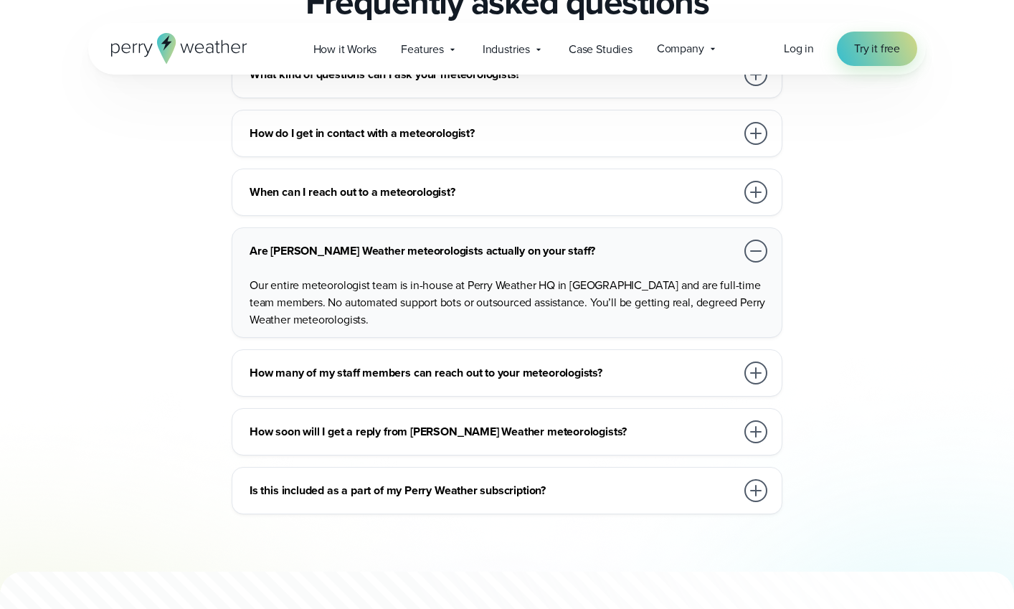
click at [83, 275] on div "What kind of questions can I ask your meteorologists? The Perry Weather meteoro…" at bounding box center [507, 282] width 1014 height 463
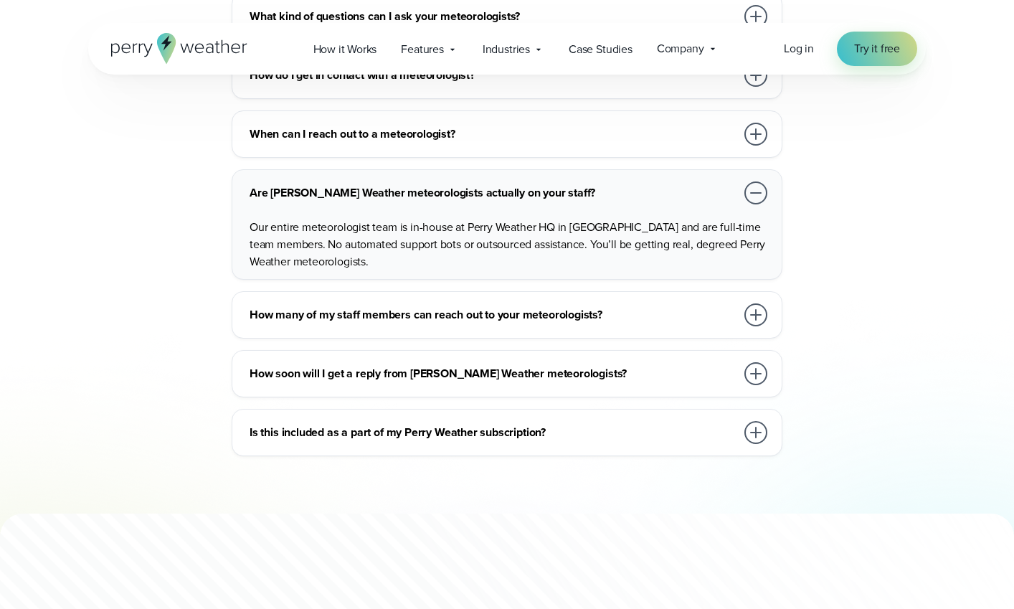
scroll to position [2495, 0]
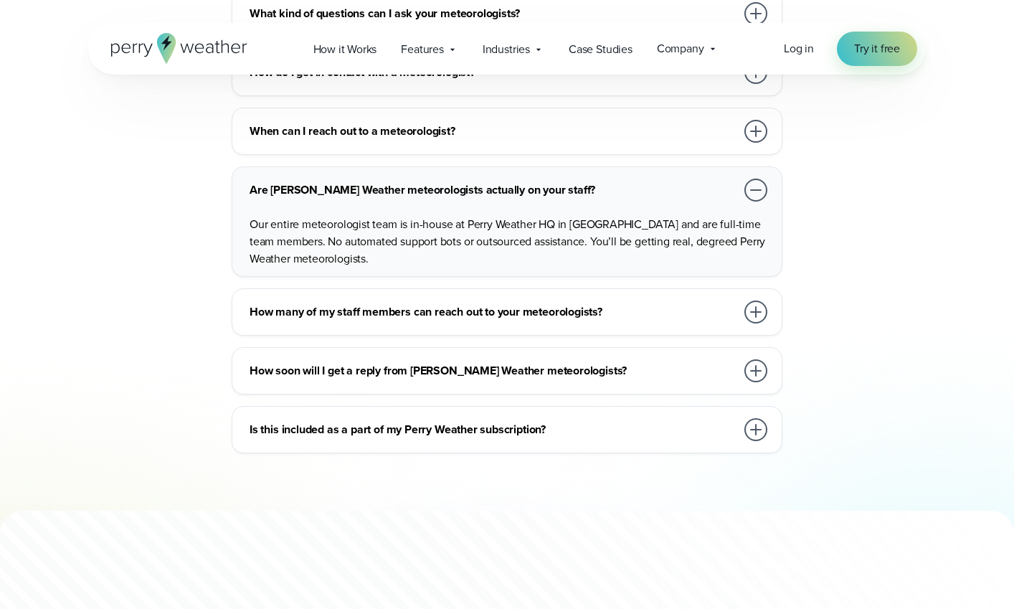
click at [279, 315] on h3 "How many of my staff members can reach out to your meteorologists?" at bounding box center [493, 311] width 486 height 17
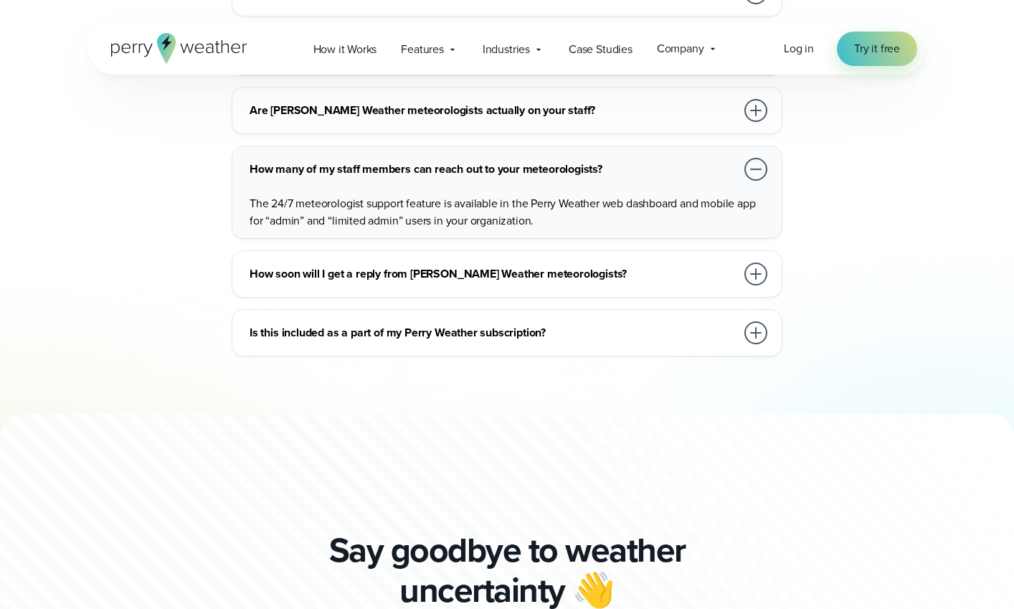
scroll to position [2582, 0]
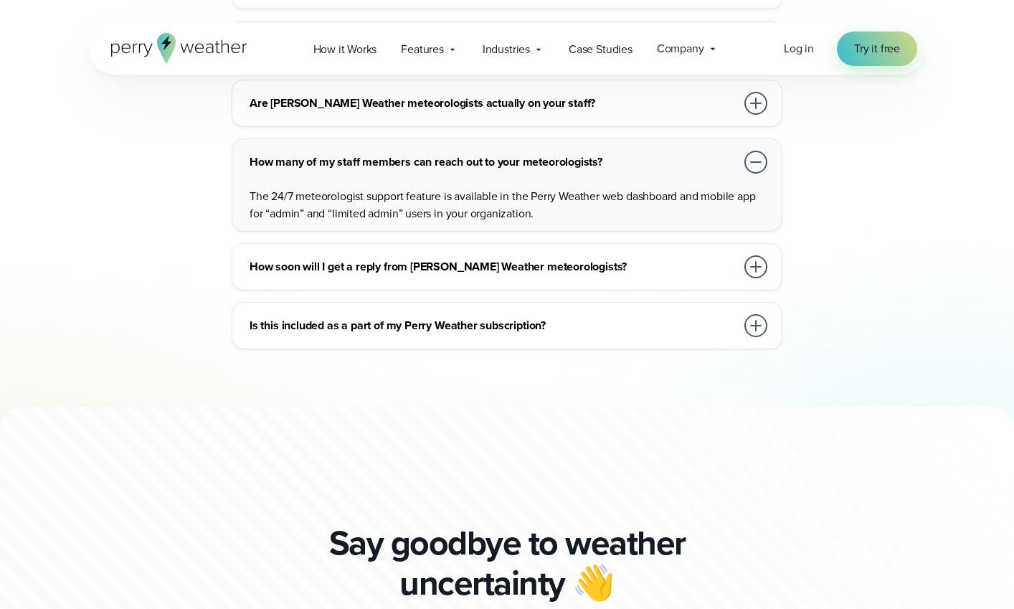
click at [257, 267] on h3 "How soon will I get a reply from Perry Weather meteorologists?" at bounding box center [493, 266] width 486 height 17
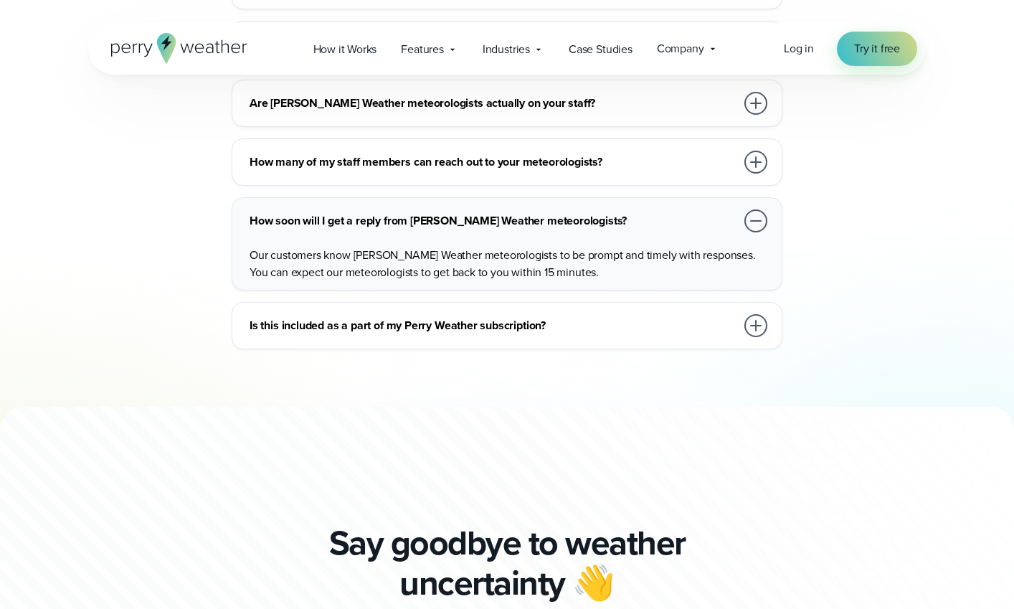
click at [92, 268] on div "What kind of questions can I ask your meteorologists? The Perry Weather meteoro…" at bounding box center [506, 126] width 837 height 446
click at [276, 331] on h3 "Is this included as a part of my Perry Weather subscription?" at bounding box center [493, 325] width 486 height 17
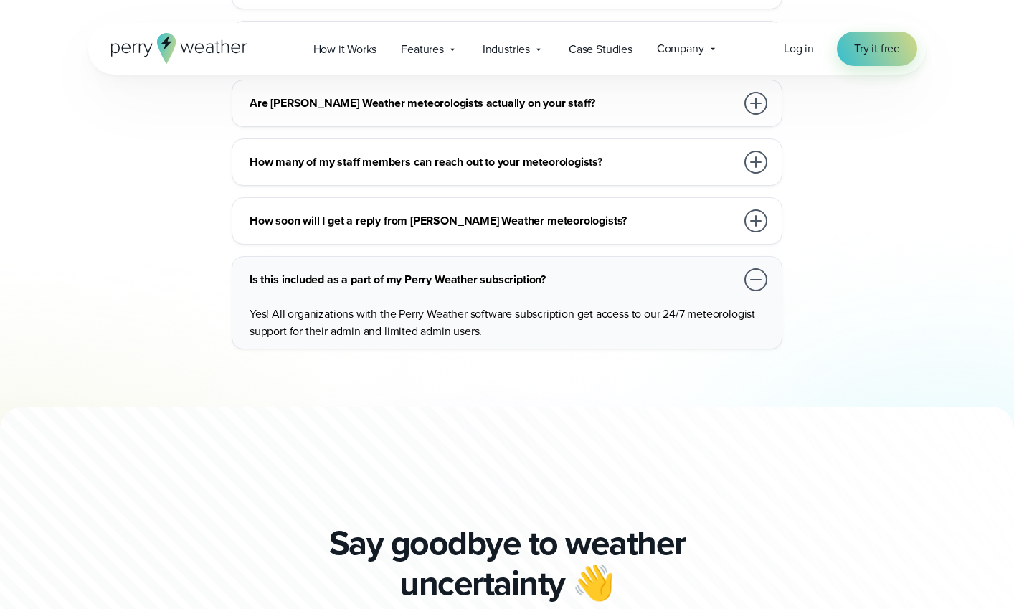
click at [128, 303] on div "What kind of questions can I ask your meteorologists? The Perry Weather meteoro…" at bounding box center [506, 126] width 837 height 446
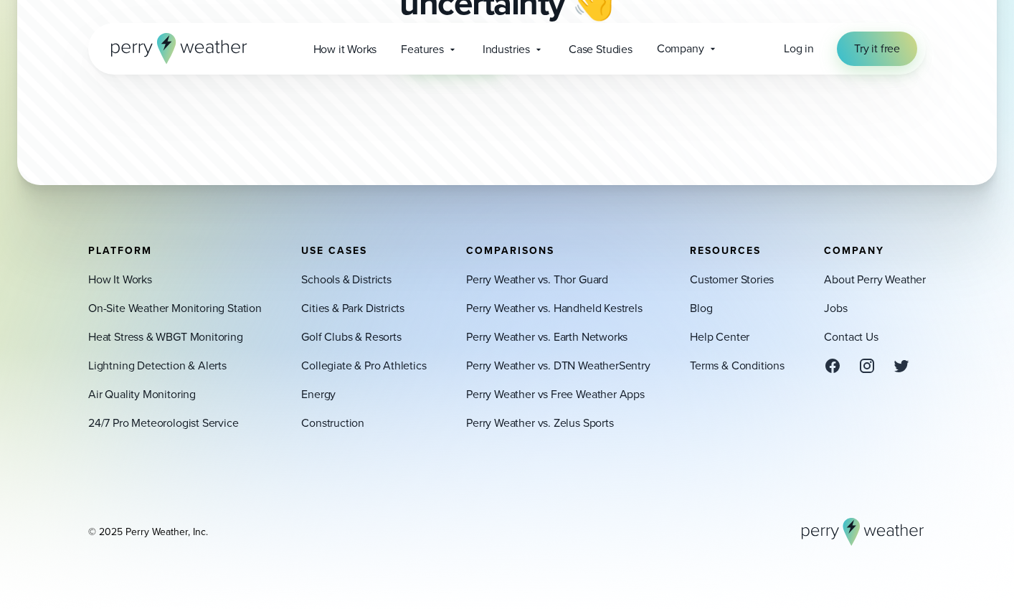
scroll to position [3165, 0]
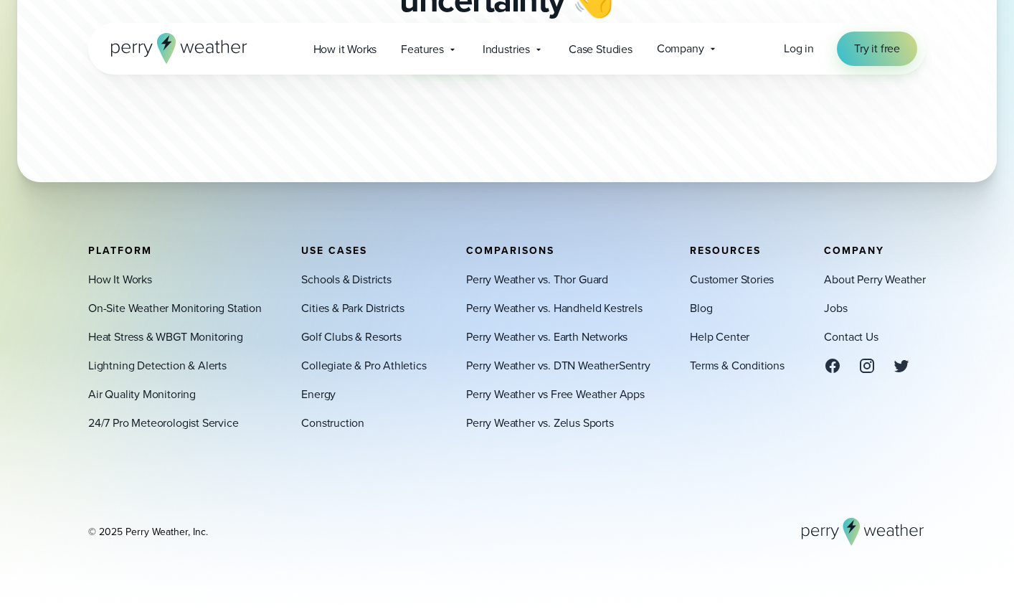
click at [37, 353] on div "Platform How It Works On-Site Weather Monitoring Station Heat Stress & WBGT Mon…" at bounding box center [507, 395] width 1014 height 301
click at [44, 353] on div "Platform How It Works On-Site Weather Monitoring Station Heat Stress & WBGT Mon…" at bounding box center [507, 395] width 1014 height 301
click at [42, 288] on div "Platform How It Works On-Site Weather Monitoring Station Heat Stress & WBGT Mon…" at bounding box center [507, 395] width 1014 height 301
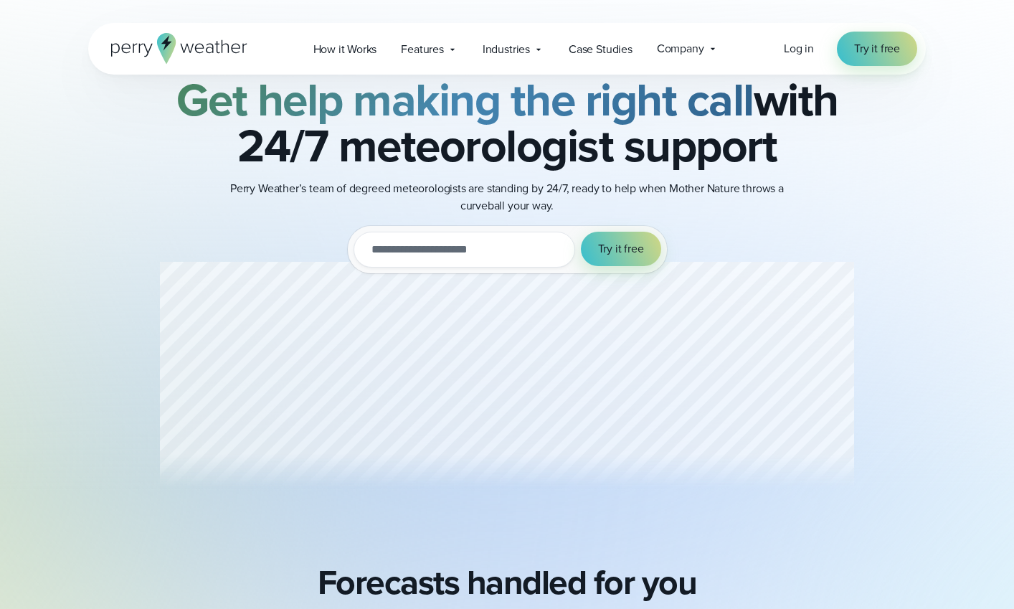
scroll to position [0, 0]
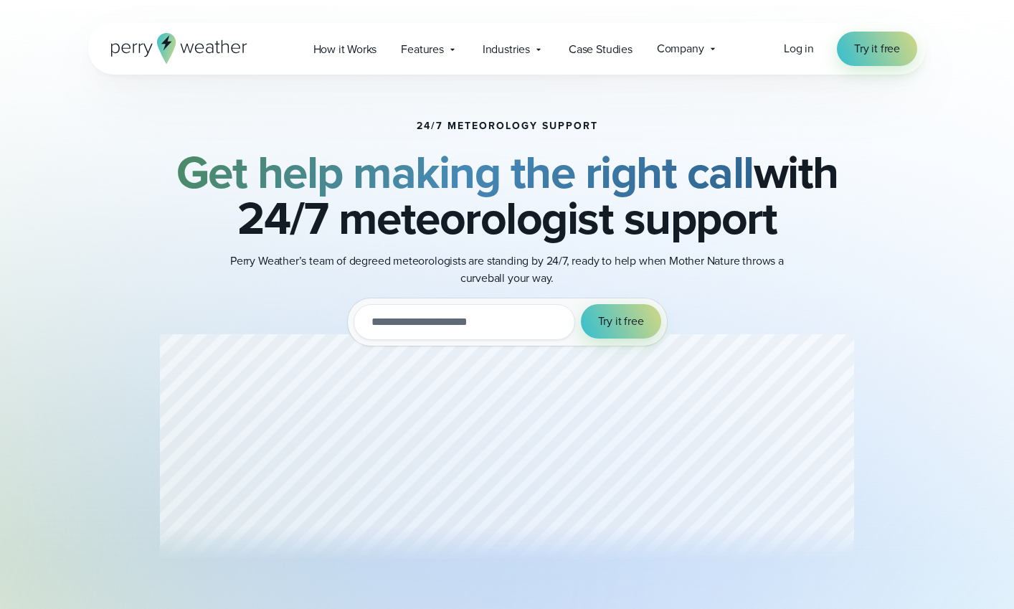
click at [55, 285] on div "24/7 Meteorology Support Get help making the right call with 24/7 meteorologist…" at bounding box center [507, 346] width 1014 height 543
click at [428, 50] on span "Features" at bounding box center [422, 49] width 43 height 17
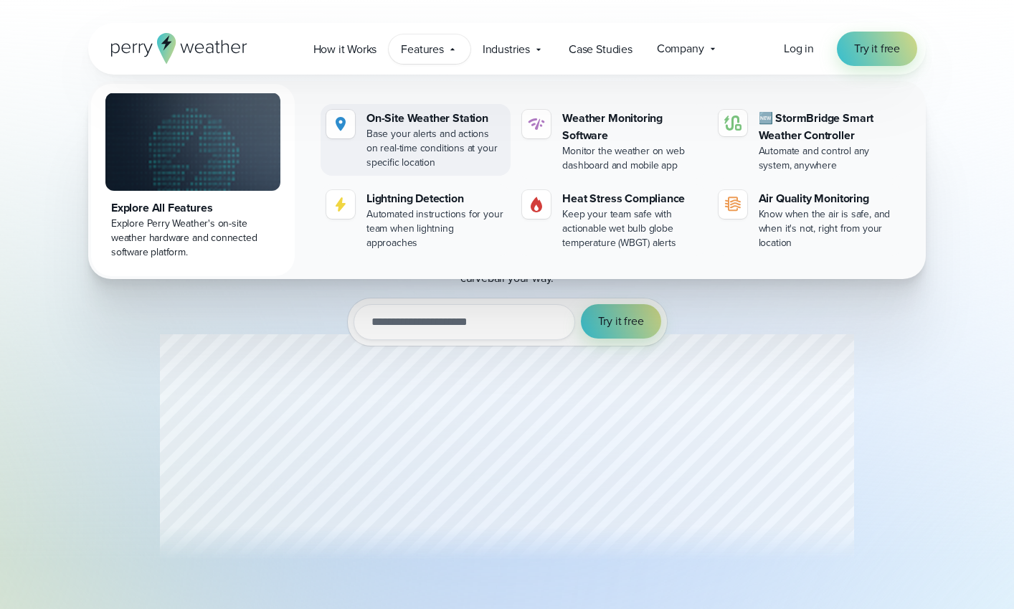
click at [447, 143] on div "Base your alerts and actions on real-time conditions at your specific location" at bounding box center [435, 148] width 138 height 43
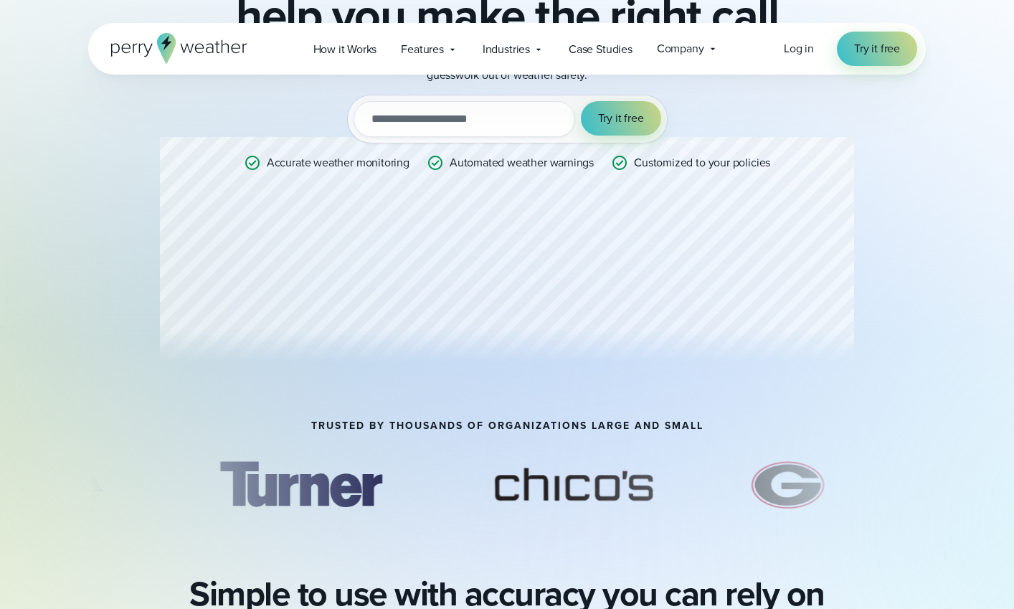
scroll to position [206, 0]
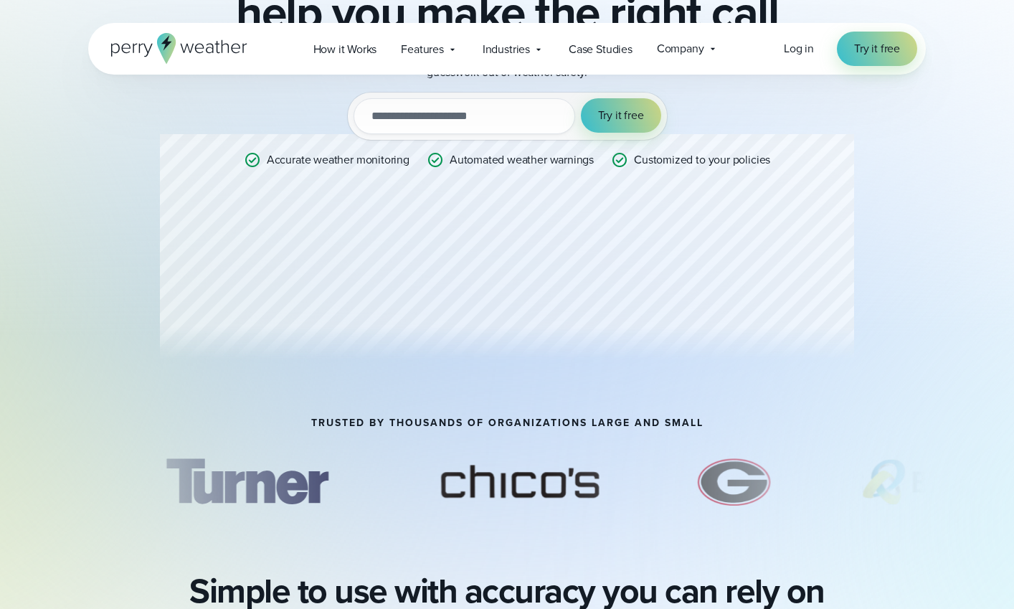
click at [96, 237] on div "Professional Weather Station Precision weather monitoring to help you make the …" at bounding box center [506, 143] width 837 height 549
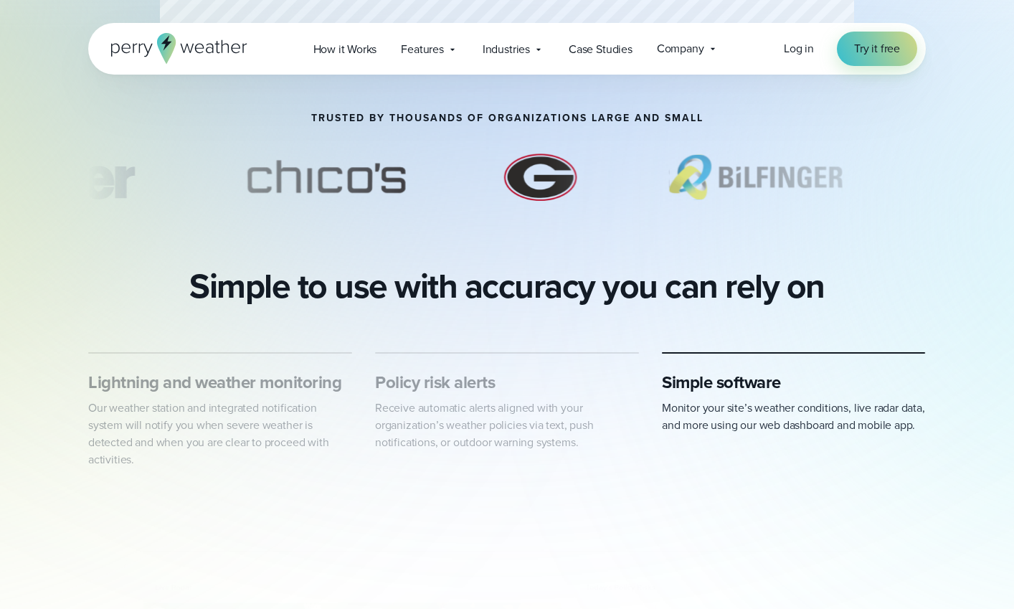
scroll to position [517, 0]
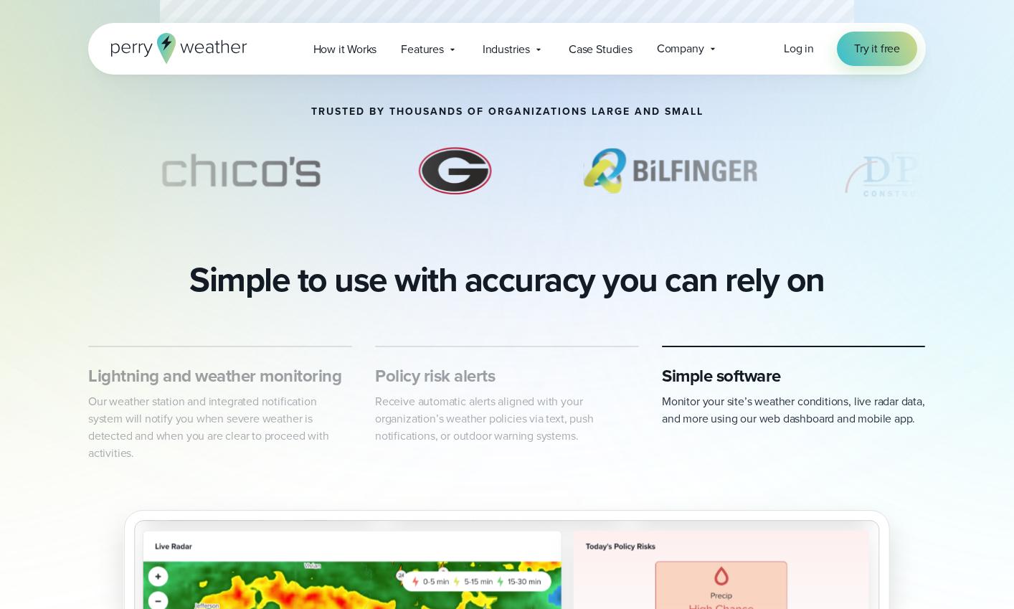
click at [49, 255] on div "Professional Weather Station Precision weather monitoring to help you make the …" at bounding box center [507, 127] width 1014 height 1288
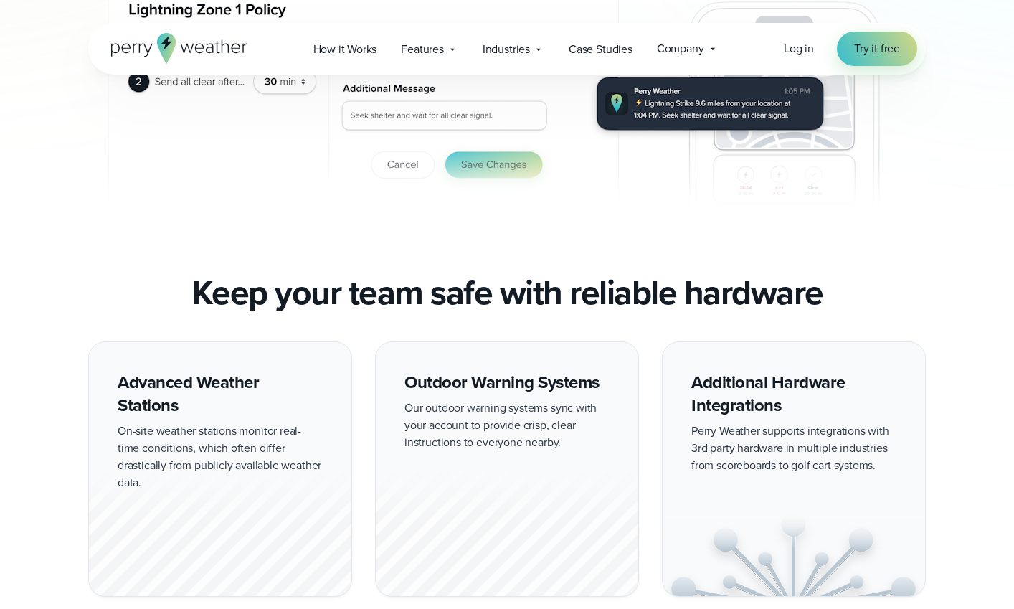
scroll to position [1210, 0]
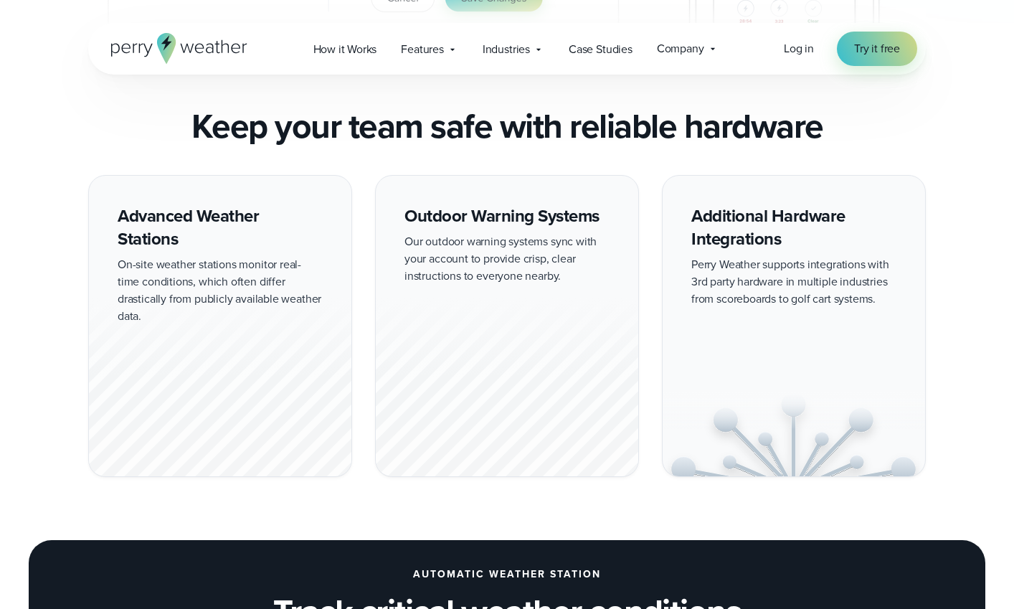
click at [54, 255] on div "Advanced Weather Stations On-site weather stations monitor real-time conditions…" at bounding box center [507, 326] width 1014 height 302
click at [44, 255] on div "Advanced Weather Stations On-site weather stations monitor real-time conditions…" at bounding box center [507, 326] width 1014 height 302
click at [47, 255] on div "Advanced Weather Stations On-site weather stations monitor real-time conditions…" at bounding box center [507, 326] width 1014 height 302
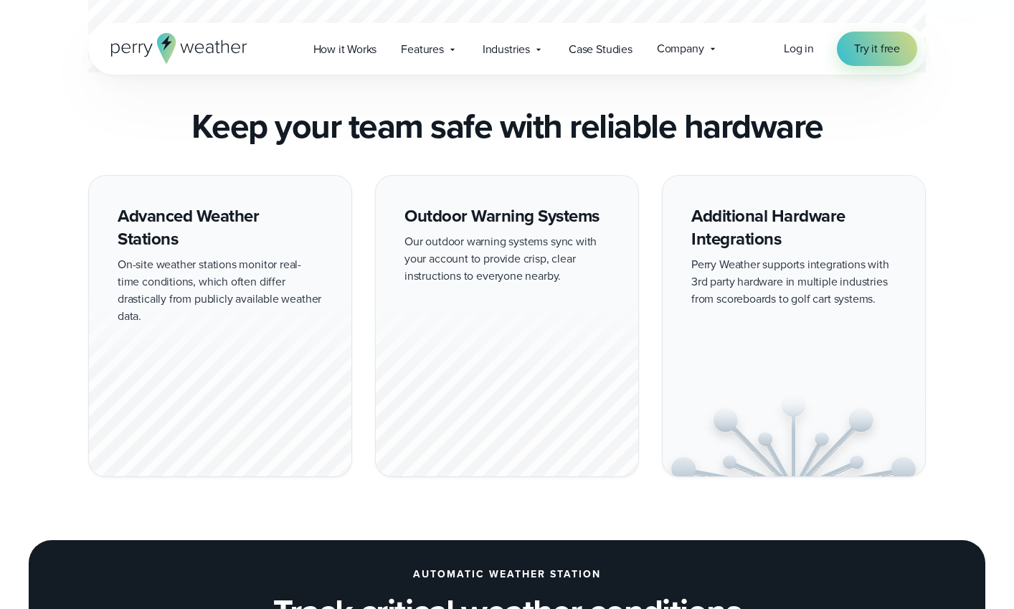
click at [47, 255] on div "Advanced Weather Stations On-site weather stations monitor real-time conditions…" at bounding box center [507, 326] width 1014 height 302
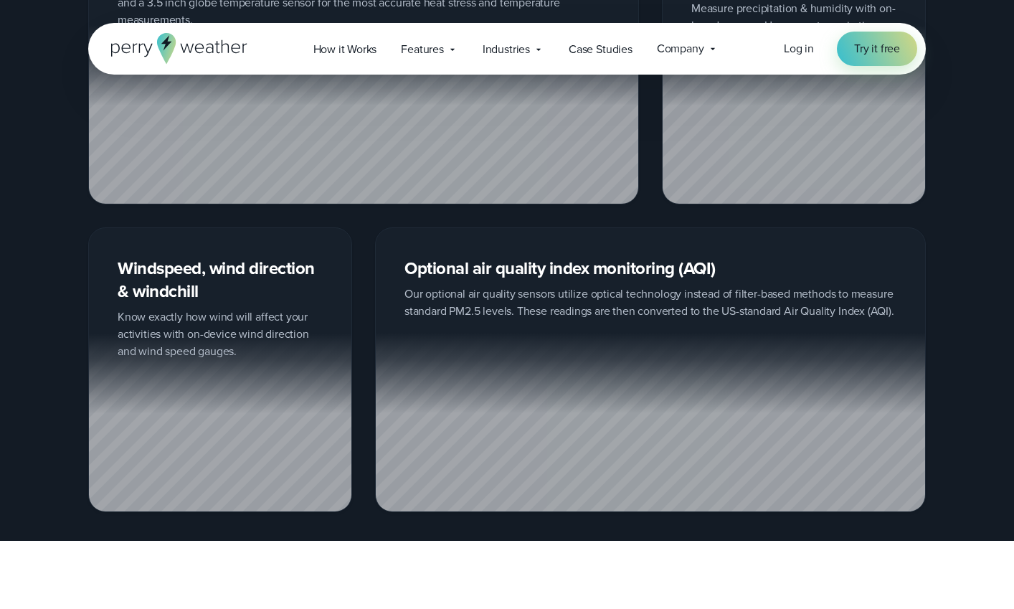
scroll to position [2000, 0]
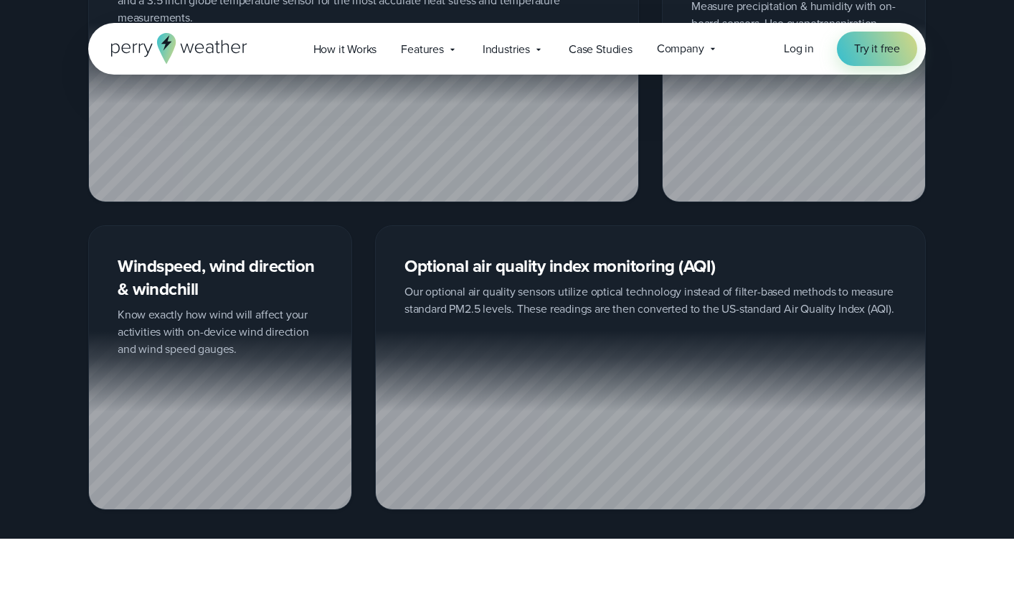
click at [47, 255] on div "Wet bulb globe temperature (WBGT), heat index & temperature When it comes to WB…" at bounding box center [507, 213] width 1014 height 593
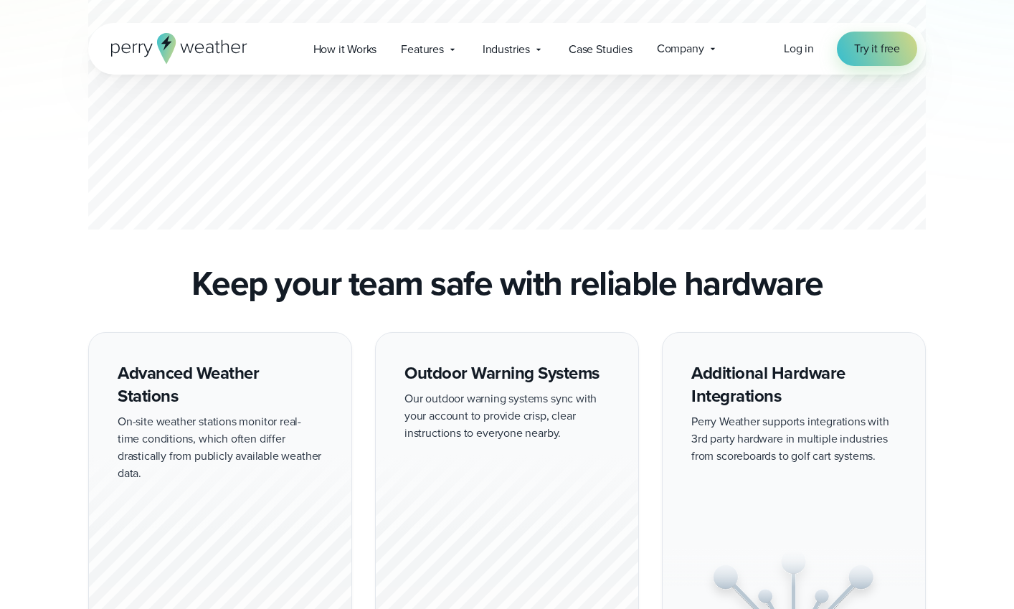
scroll to position [968, 0]
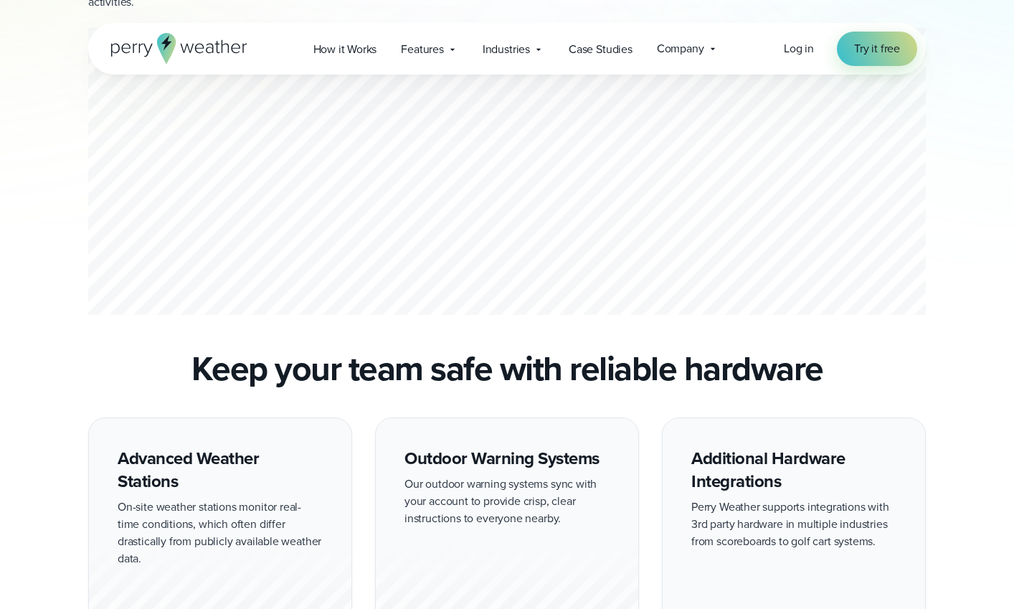
click at [49, 276] on div "Lightning and weather monitoring Our weather station and integrated notificatio…" at bounding box center [507, 107] width 1014 height 425
click at [50, 260] on div "Lightning and weather monitoring Our weather station and integrated notificatio…" at bounding box center [507, 107] width 1014 height 425
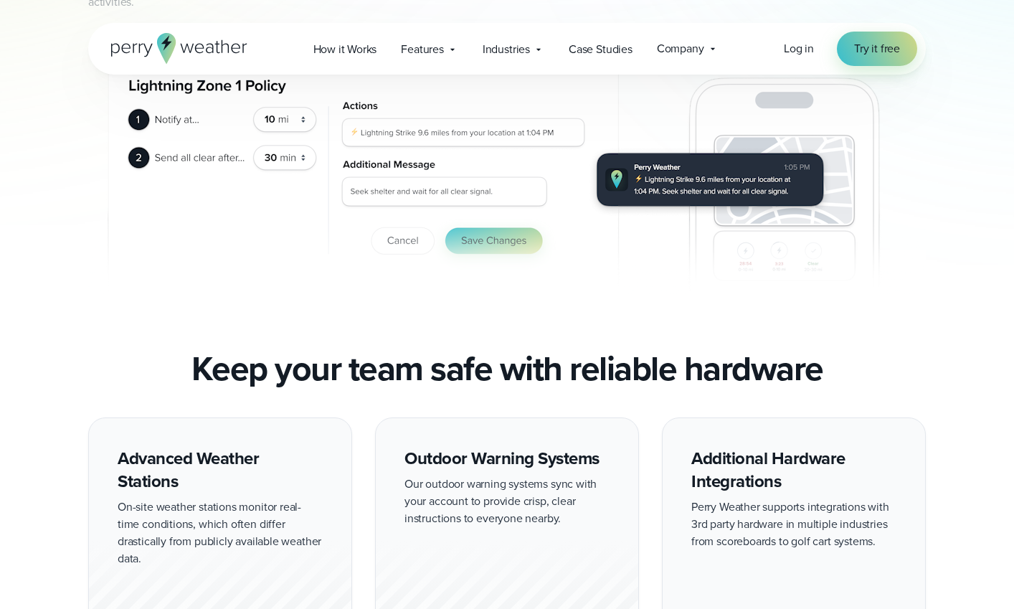
click at [50, 260] on div "Lightning and weather monitoring Our weather station and integrated notificatio…" at bounding box center [507, 107] width 1014 height 425
click at [43, 271] on div "Lightning and weather monitoring Our weather station and integrated notificatio…" at bounding box center [507, 107] width 1014 height 425
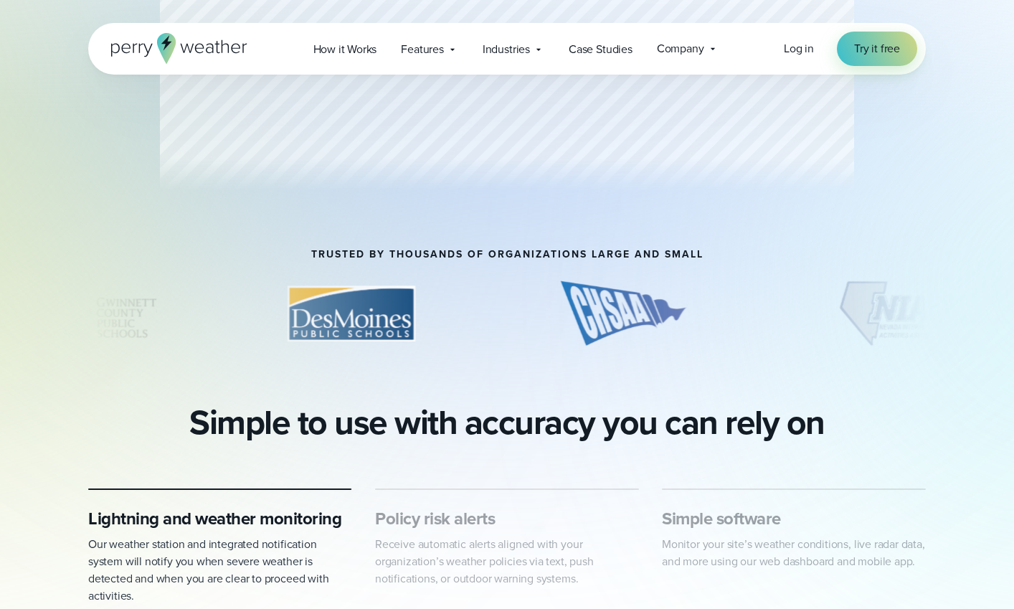
scroll to position [65, 0]
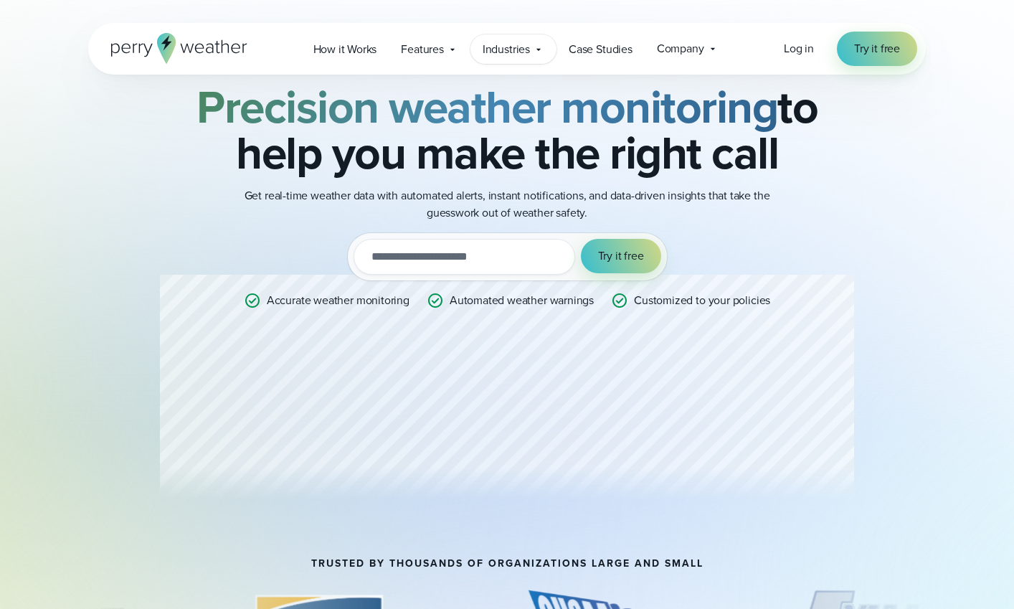
click at [518, 48] on span "Industries" at bounding box center [506, 49] width 47 height 17
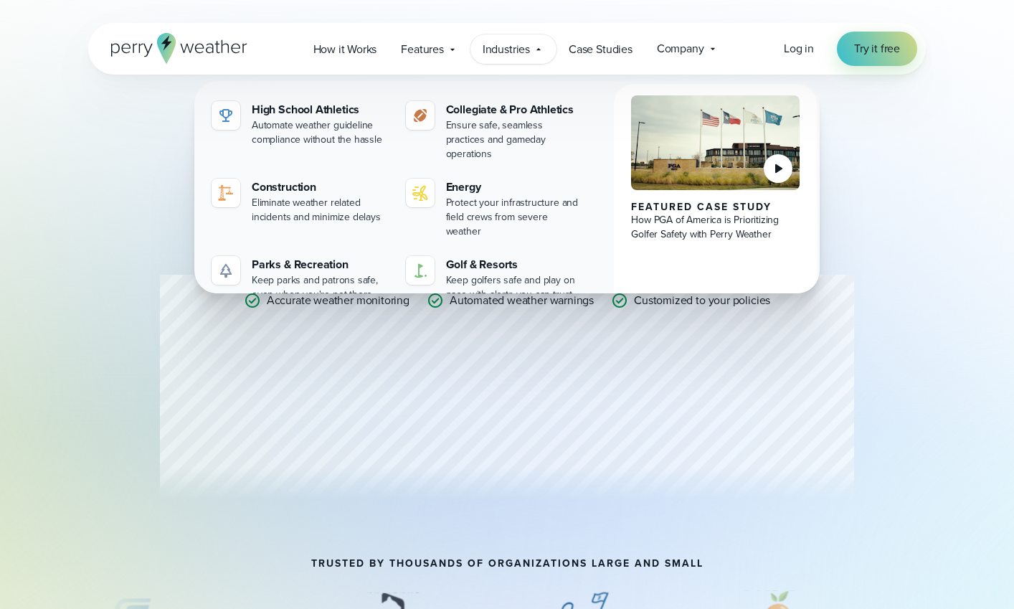
click at [94, 297] on div "Professional Weather Station Precision weather monitoring to help you make the …" at bounding box center [506, 283] width 837 height 549
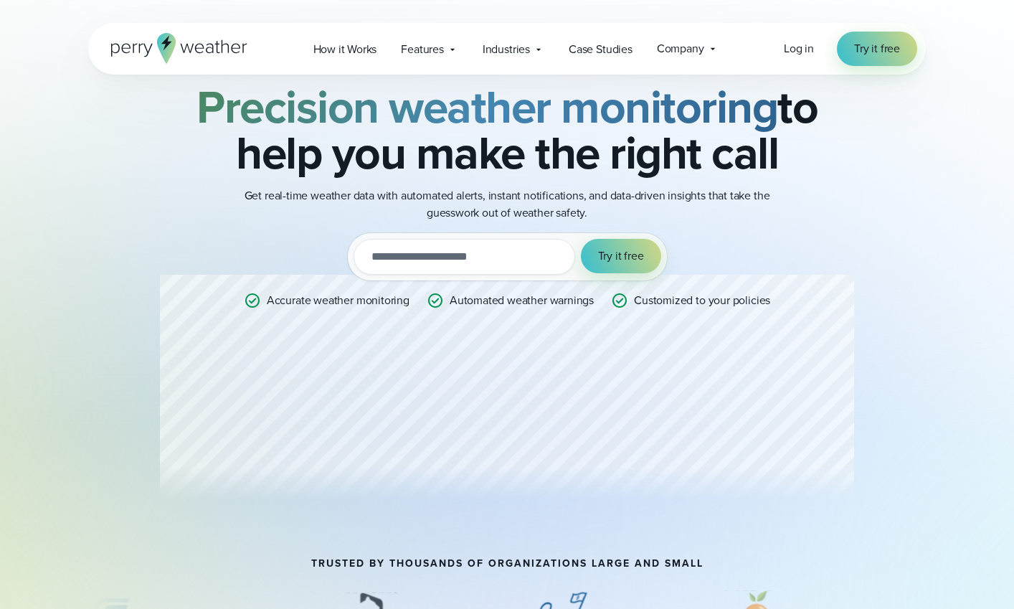
scroll to position [0, 0]
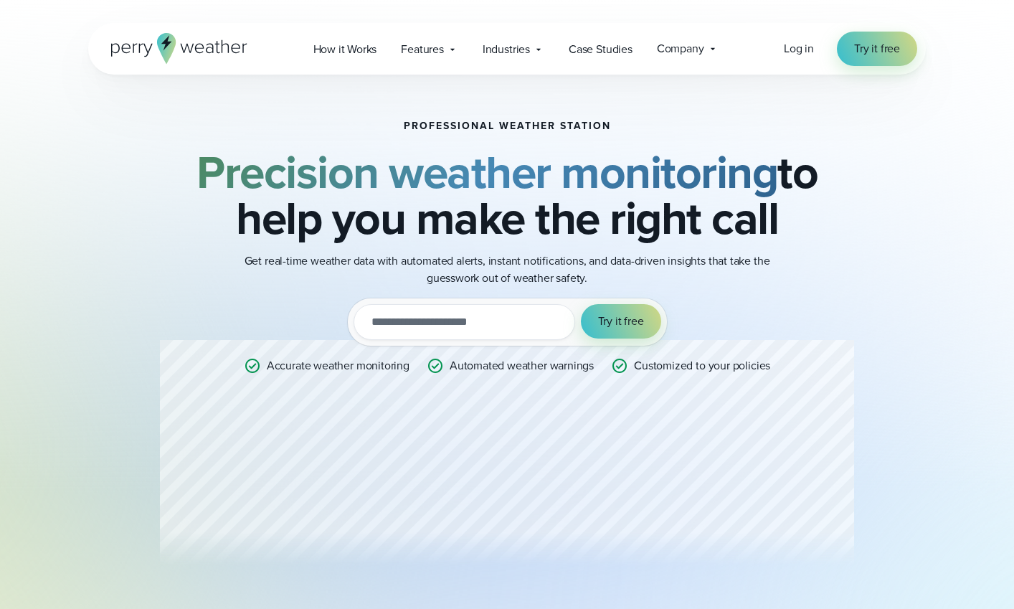
click at [94, 296] on div "Professional Weather Station Precision weather monitoring to help you make the …" at bounding box center [506, 349] width 837 height 549
click at [97, 285] on div "Professional Weather Station Precision weather monitoring to help you make the …" at bounding box center [506, 349] width 837 height 549
click at [103, 288] on div "Professional Weather Station Precision weather monitoring to help you make the …" at bounding box center [506, 349] width 837 height 549
click at [96, 292] on div "Professional Weather Station Precision weather monitoring to help you make the …" at bounding box center [506, 349] width 837 height 549
click at [110, 270] on div "Professional Weather Station Precision weather monitoring to help you make the …" at bounding box center [506, 349] width 837 height 549
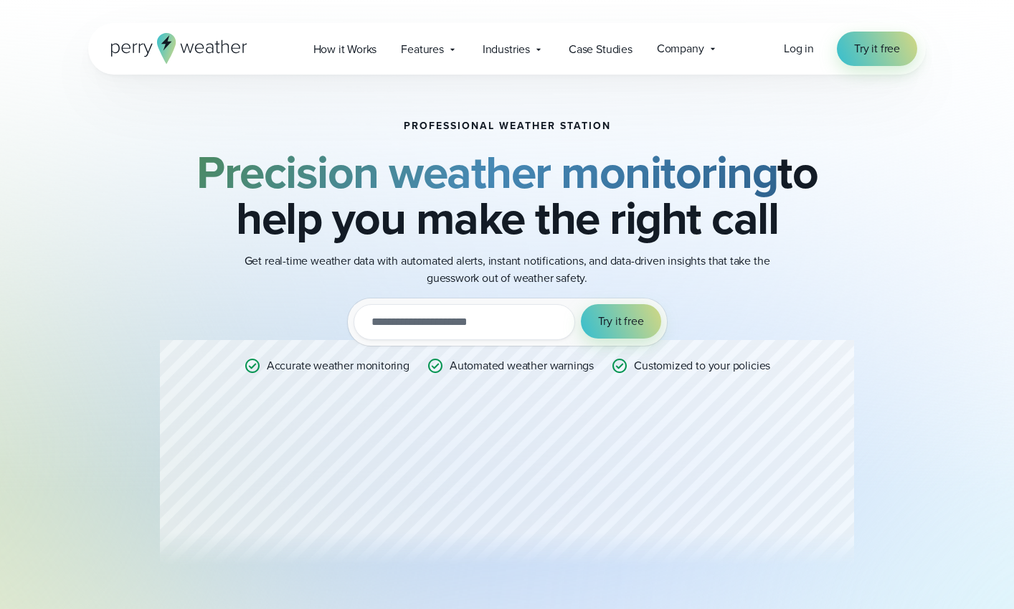
click at [100, 276] on div "Professional Weather Station Precision weather monitoring to help you make the …" at bounding box center [506, 349] width 837 height 549
click at [95, 279] on div "Professional Weather Station Precision weather monitoring to help you make the …" at bounding box center [506, 349] width 837 height 549
click at [435, 47] on span "Features" at bounding box center [422, 49] width 43 height 17
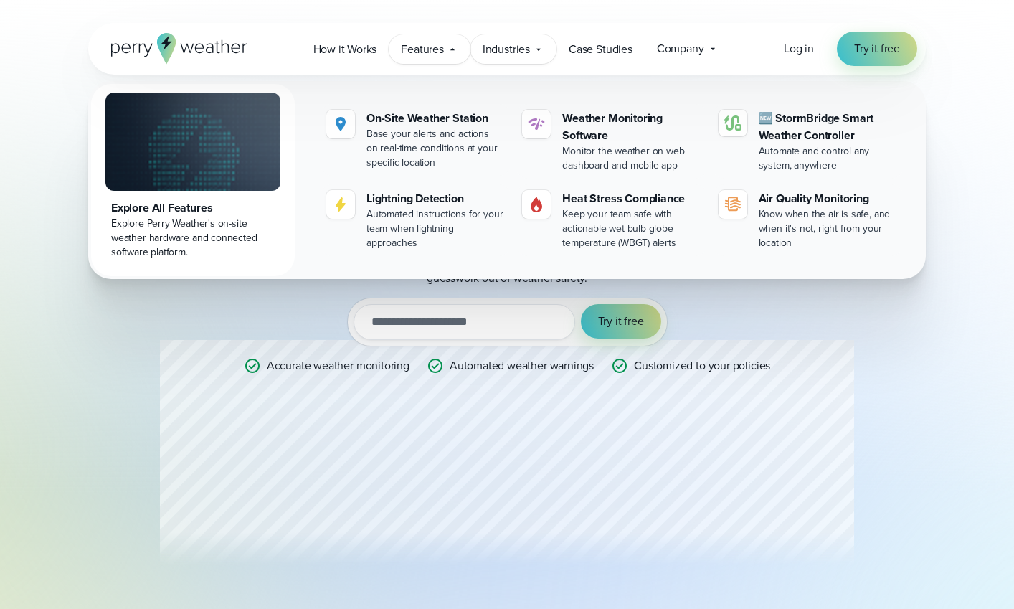
click at [516, 48] on span "Industries" at bounding box center [506, 49] width 47 height 17
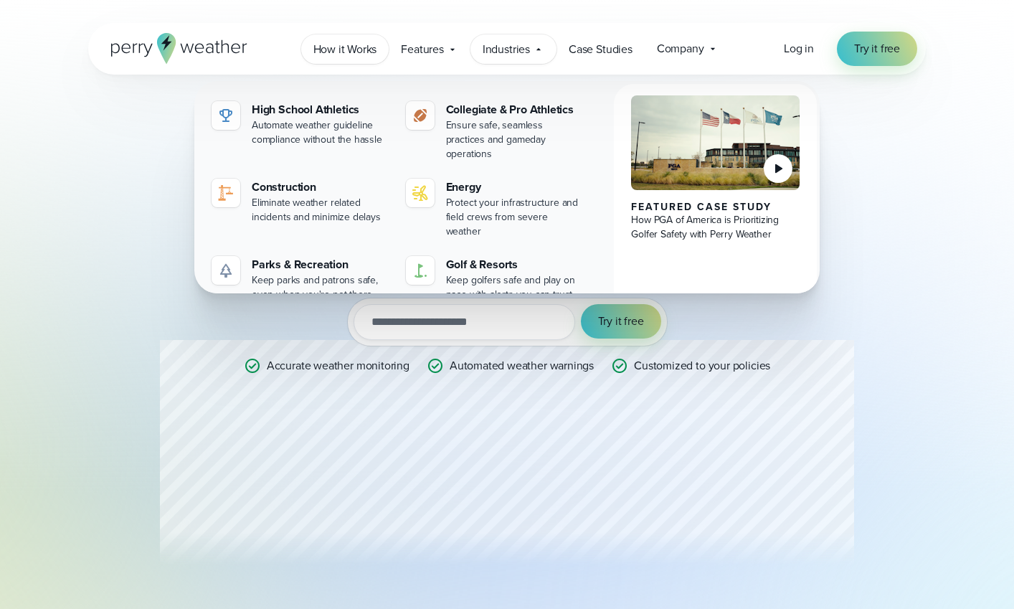
click at [353, 46] on span "How it Works" at bounding box center [345, 49] width 64 height 17
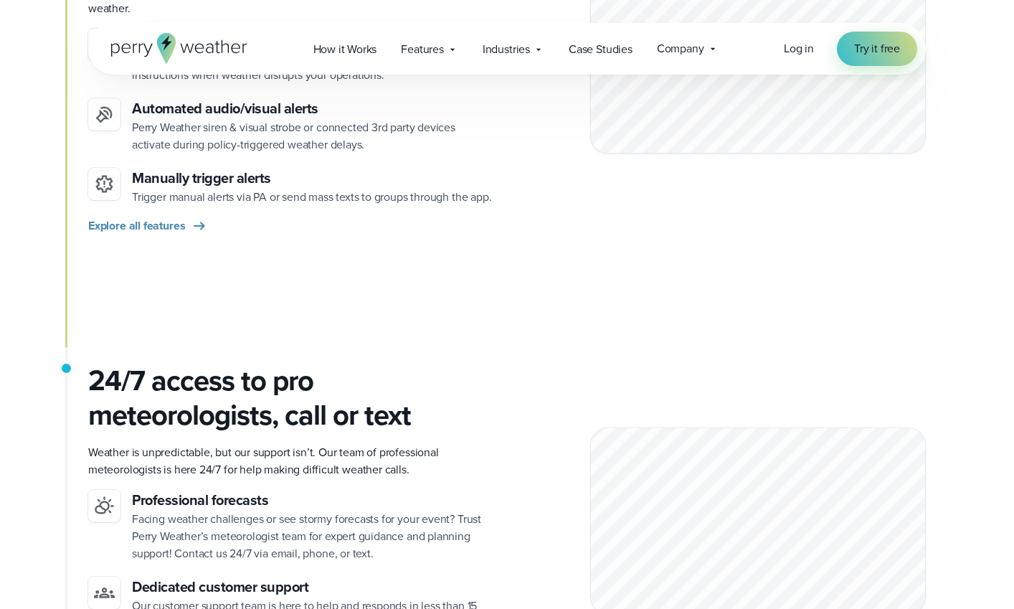
scroll to position [1709, 0]
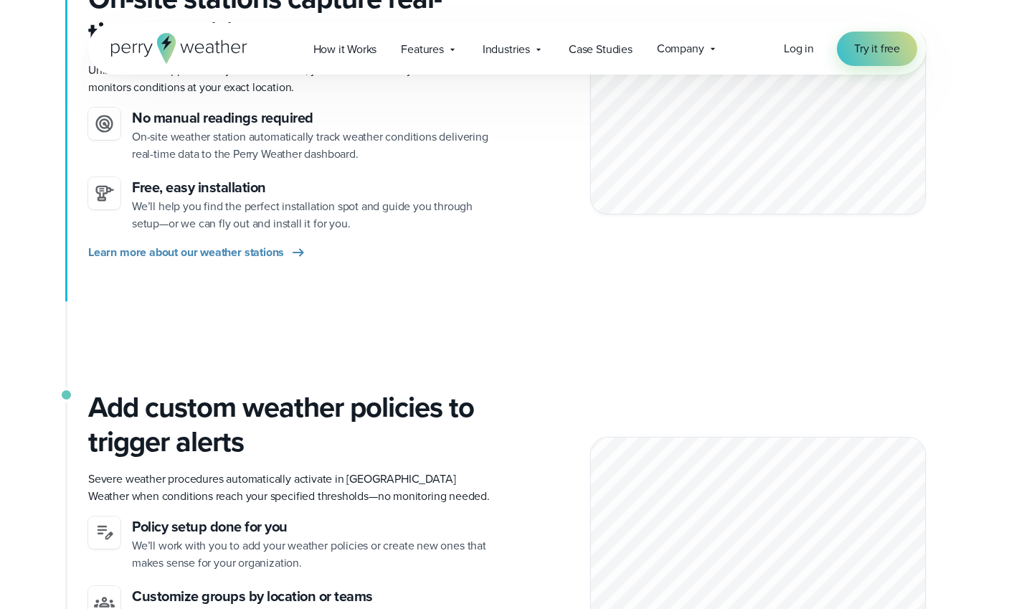
scroll to position [312, 0]
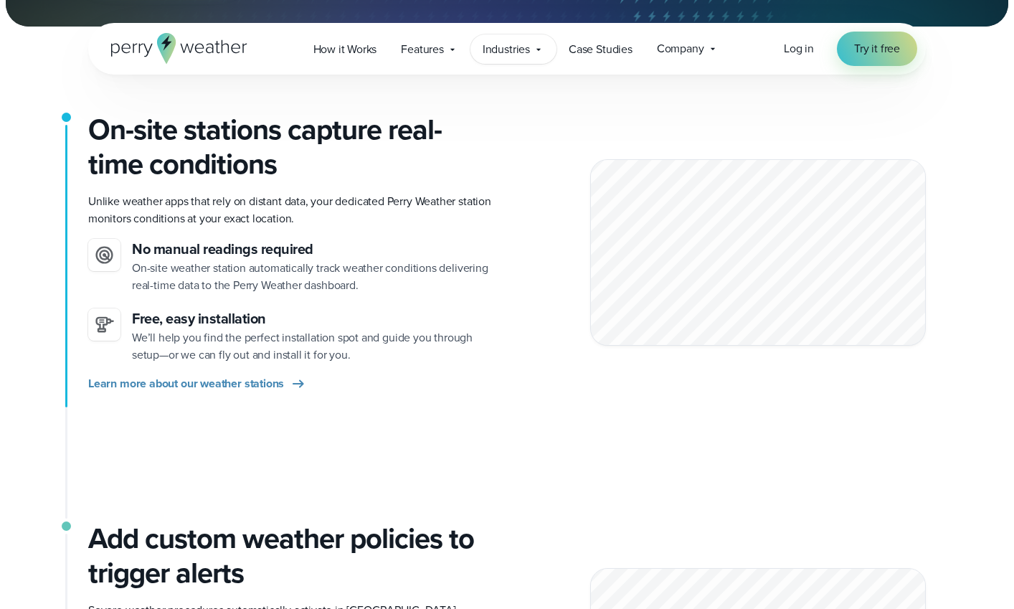
click at [520, 49] on span "Industries" at bounding box center [506, 49] width 47 height 17
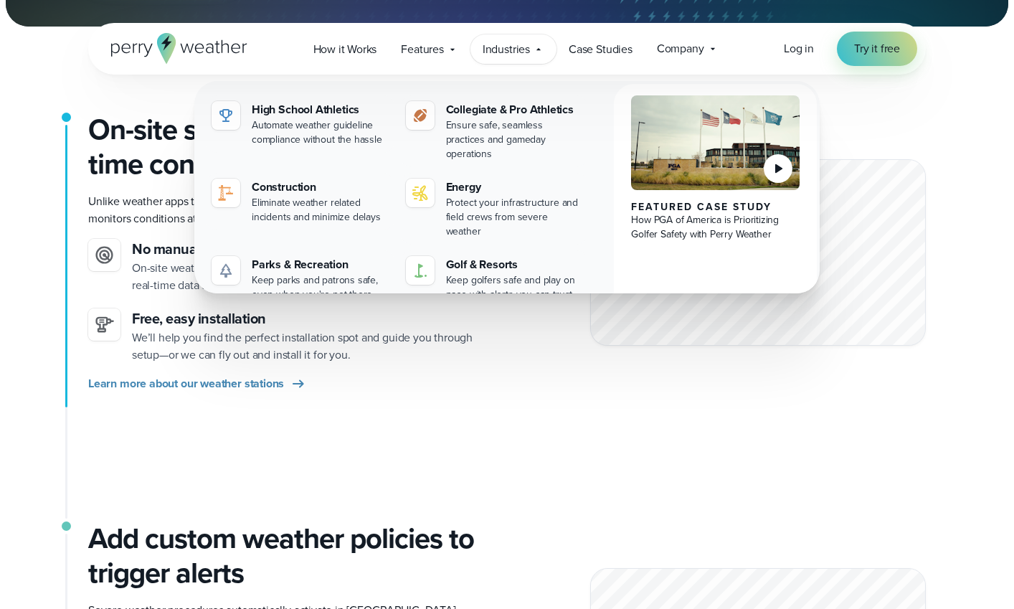
click at [611, 197] on div "Featured Case Study How PGA of America is Prioritizing Golfer Safety with Perry…" at bounding box center [506, 201] width 625 height 241
